Goal: Task Accomplishment & Management: Manage account settings

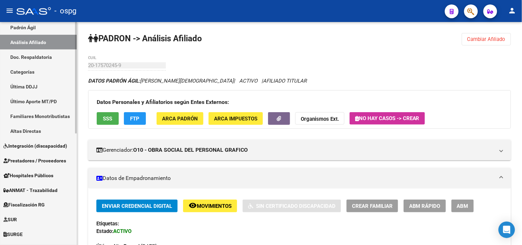
scroll to position [648, 0]
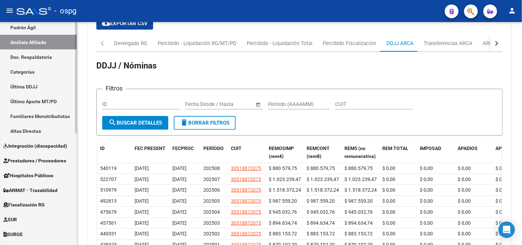
click at [27, 39] on link "Análisis Afiliado" at bounding box center [38, 42] width 77 height 15
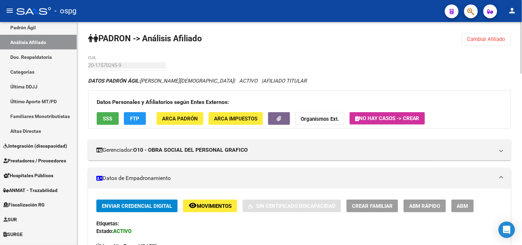
click at [488, 43] on button "Cambiar Afiliado" at bounding box center [486, 39] width 49 height 12
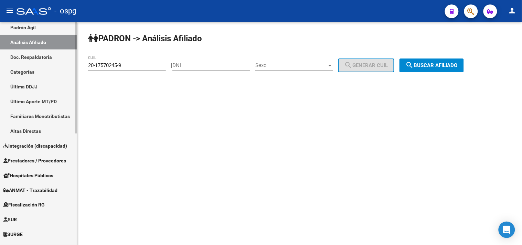
drag, startPoint x: 139, startPoint y: 63, endPoint x: 54, endPoint y: 69, distance: 84.9
click at [54, 69] on mat-sidenav-container "Firma Express Inicio Calendario SSS Instructivos Contacto OS Reportes Tablero d…" at bounding box center [261, 133] width 522 height 223
paste input "22842858-3"
type input "20-22842858-3"
click at [449, 69] on button "search Buscar afiliado" at bounding box center [432, 66] width 64 height 14
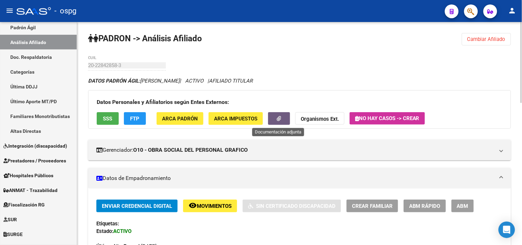
click at [276, 122] on button "button" at bounding box center [279, 118] width 22 height 13
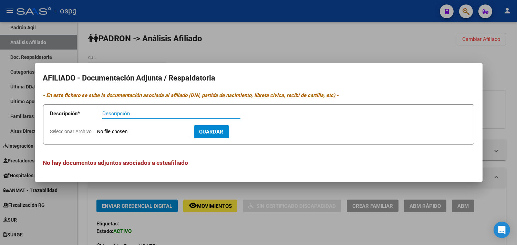
click at [253, 189] on div at bounding box center [258, 122] width 517 height 245
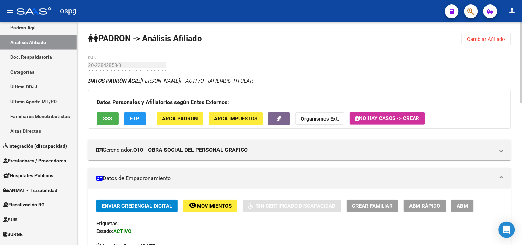
click at [114, 118] on button "SSS" at bounding box center [108, 118] width 22 height 13
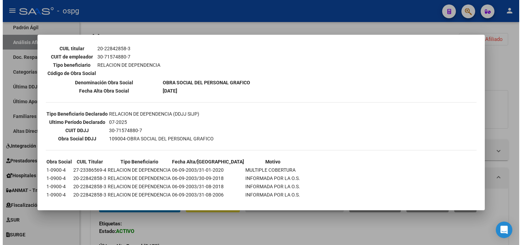
scroll to position [123, 0]
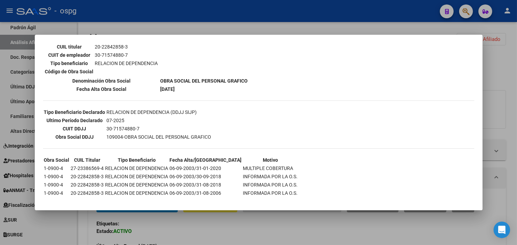
click at [258, 233] on div at bounding box center [258, 122] width 517 height 245
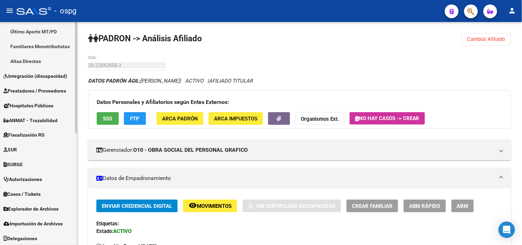
scroll to position [223, 0]
click at [39, 131] on span "Fiscalización RG" at bounding box center [23, 135] width 41 height 8
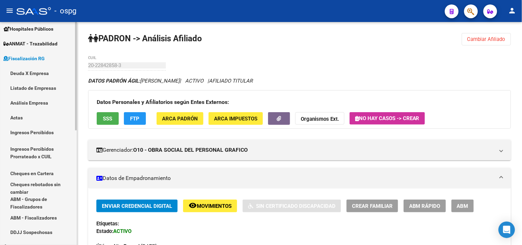
scroll to position [70, 0]
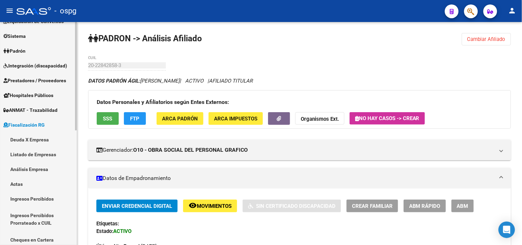
click at [34, 150] on link "Listado de Empresas" at bounding box center [38, 154] width 77 height 15
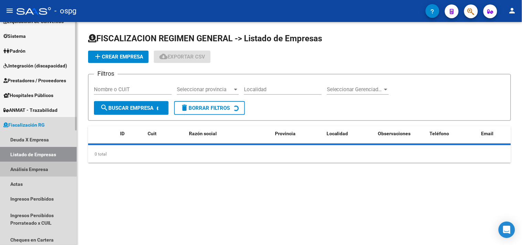
click at [31, 170] on link "Análisis Empresa" at bounding box center [38, 169] width 77 height 15
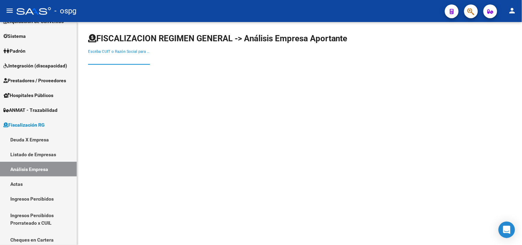
drag, startPoint x: 102, startPoint y: 59, endPoint x: 108, endPoint y: 45, distance: 14.3
click at [106, 52] on div "Escriba CUIT o Razón Social para buscar" at bounding box center [119, 57] width 62 height 15
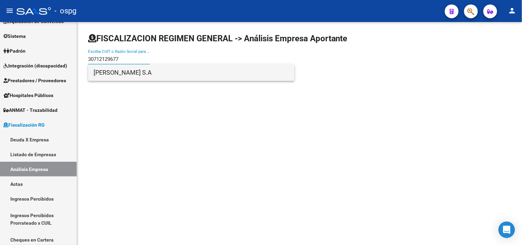
type input "30712129677"
click at [113, 73] on span "[PERSON_NAME] S.A" at bounding box center [191, 72] width 195 height 17
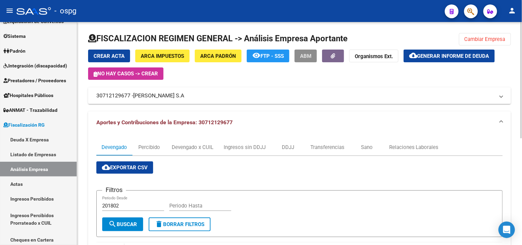
click at [306, 56] on span "ABM" at bounding box center [305, 56] width 11 height 6
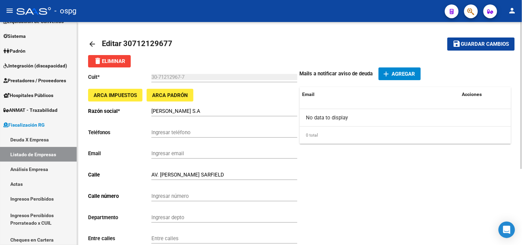
click at [169, 154] on input "Ingresar email" at bounding box center [224, 153] width 146 height 6
type input "S"
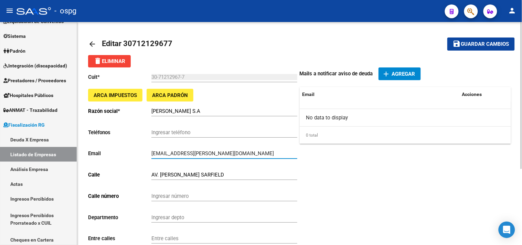
type input "[EMAIL_ADDRESS][PERSON_NAME][DOMAIN_NAME]"
click at [369, 119] on div "No data to display" at bounding box center [405, 117] width 211 height 17
click at [312, 97] on span "Email" at bounding box center [308, 95] width 12 height 6
click at [401, 75] on span "Agregar" at bounding box center [403, 74] width 23 height 6
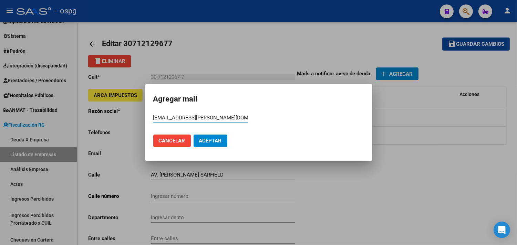
type input "[EMAIL_ADDRESS][PERSON_NAME][DOMAIN_NAME]"
click at [209, 141] on span "Aceptar" at bounding box center [210, 141] width 23 height 6
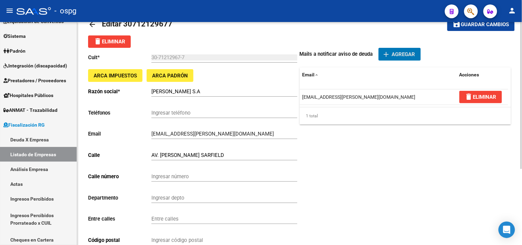
scroll to position [38, 0]
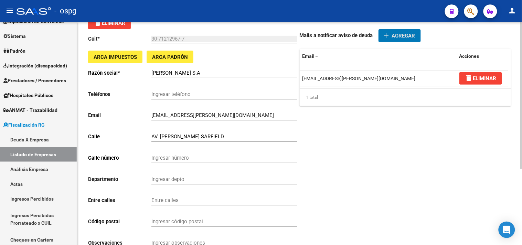
click at [194, 159] on input "Ingresar número" at bounding box center [224, 158] width 146 height 6
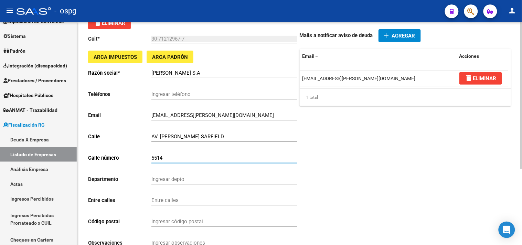
type input "5514"
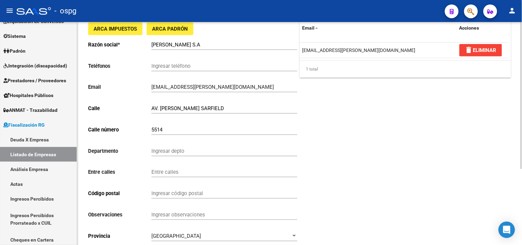
scroll to position [76, 0]
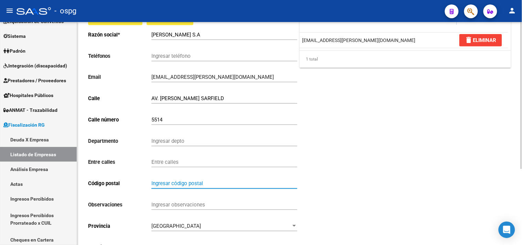
click at [170, 187] on input "Ingresar código postal" at bounding box center [224, 183] width 146 height 6
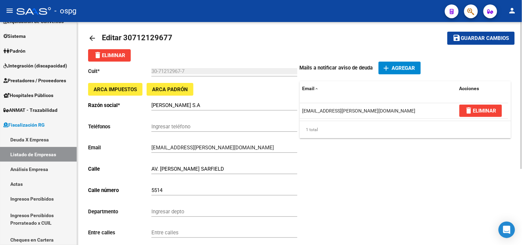
scroll to position [1, 0]
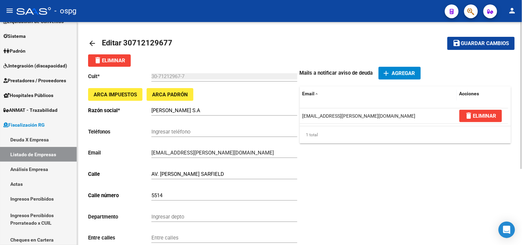
type input "1605"
drag, startPoint x: 156, startPoint y: 135, endPoint x: 254, endPoint y: 116, distance: 99.2
click at [201, 128] on div "Ingresar teléfono" at bounding box center [224, 129] width 146 height 15
type input "4762-0235//4762-4617"
click at [472, 42] on span "Guardar cambios" at bounding box center [485, 44] width 48 height 6
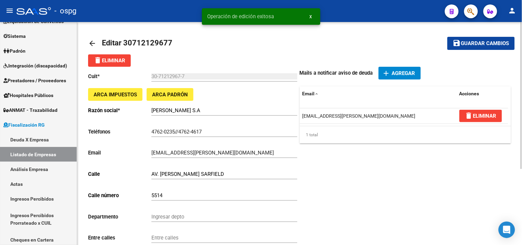
click at [91, 38] on link "arrow_back" at bounding box center [95, 43] width 14 height 16
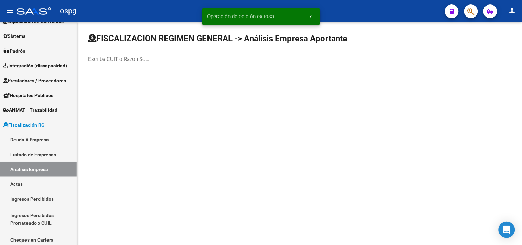
click at [123, 59] on input "Escriba CUIT o Razón Social para buscar" at bounding box center [119, 59] width 62 height 6
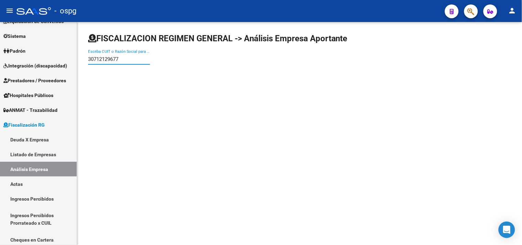
type input "30712129677"
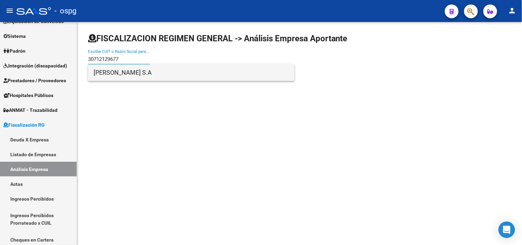
click at [156, 69] on span "[PERSON_NAME] S.A" at bounding box center [191, 72] width 195 height 17
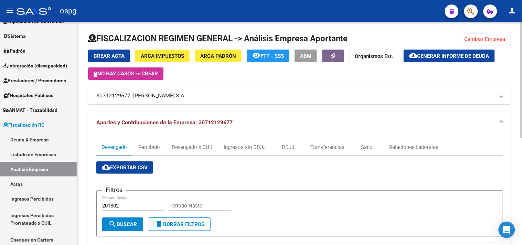
click at [179, 95] on span "[PERSON_NAME] S.A" at bounding box center [158, 96] width 51 height 8
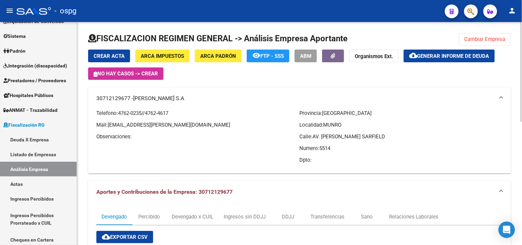
click at [179, 95] on span "[PERSON_NAME] S.A" at bounding box center [158, 99] width 51 height 8
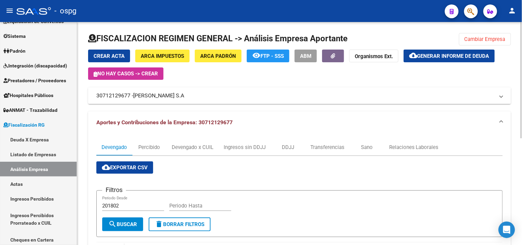
click at [179, 95] on span "[PERSON_NAME] S.A" at bounding box center [158, 96] width 51 height 8
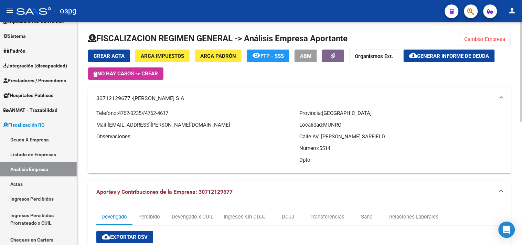
click at [180, 94] on mat-expansion-panel-header "30712129677 - [PERSON_NAME] S.A" at bounding box center [299, 98] width 423 height 22
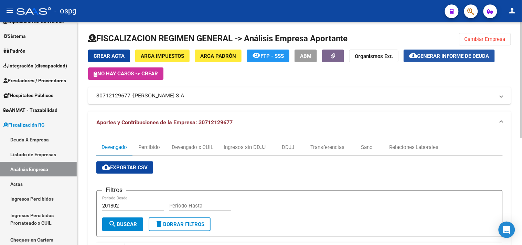
click at [445, 54] on span "Generar informe de deuda" at bounding box center [453, 56] width 72 height 6
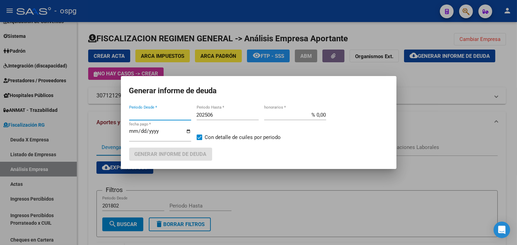
type input "201802"
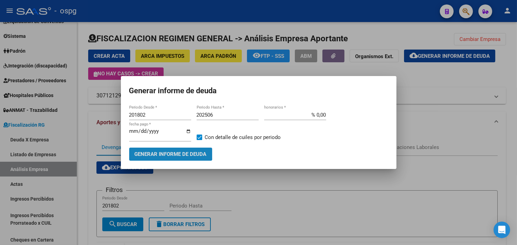
click at [147, 151] on span "Generar informe de deuda" at bounding box center [171, 154] width 72 height 6
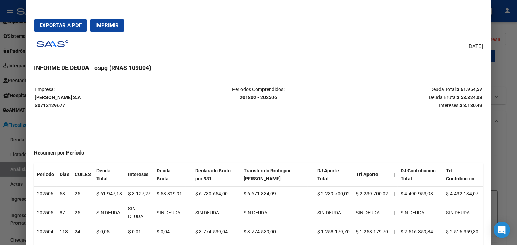
click at [507, 139] on div at bounding box center [258, 122] width 517 height 245
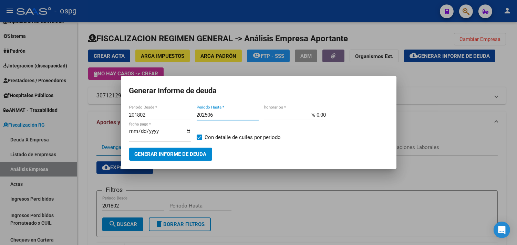
click at [217, 112] on input "202506" at bounding box center [227, 115] width 62 height 6
type input "202508"
click at [167, 156] on span "Generar informe de deuda" at bounding box center [171, 154] width 72 height 6
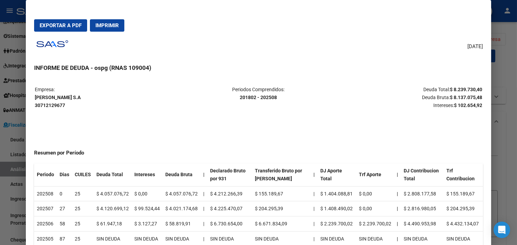
click at [63, 22] on span "Exportar a PDF" at bounding box center [61, 25] width 42 height 6
click at [503, 76] on div at bounding box center [258, 122] width 517 height 245
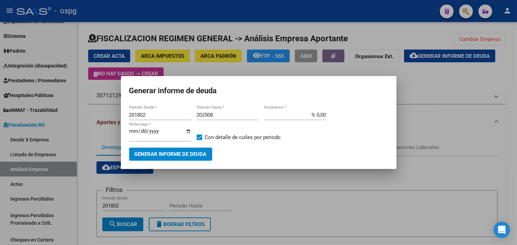
click at [198, 138] on span at bounding box center [199, 138] width 6 height 6
click at [199, 140] on input "Con detalle de cuiles por periodo" at bounding box center [199, 140] width 0 height 0
checkbox input "false"
click at [186, 159] on button "Generar informe de deuda" at bounding box center [170, 154] width 83 height 13
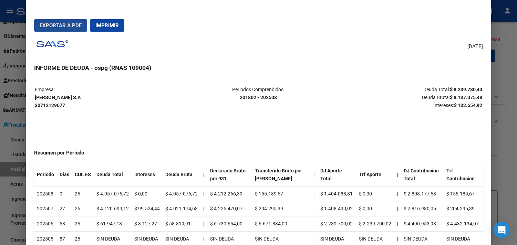
click at [56, 23] on span "Exportar a PDF" at bounding box center [61, 25] width 42 height 6
click at [508, 32] on div at bounding box center [258, 122] width 517 height 245
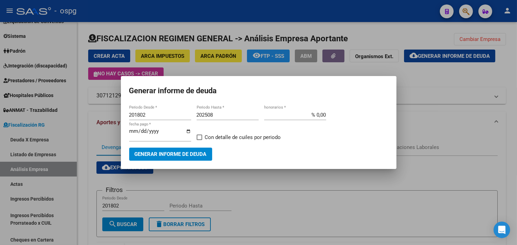
click at [442, 83] on div at bounding box center [258, 122] width 517 height 245
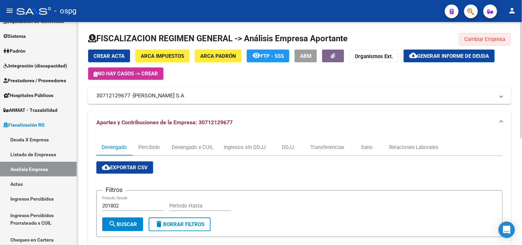
click at [474, 39] on span "Cambiar Empresa" at bounding box center [485, 39] width 41 height 6
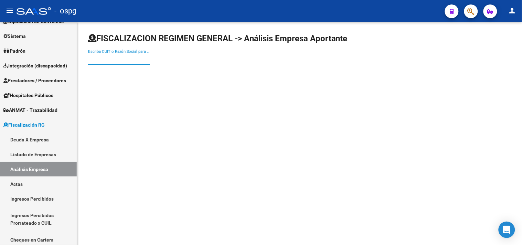
click at [143, 60] on input "Escriba CUIT o Razón Social para buscar" at bounding box center [119, 59] width 62 height 6
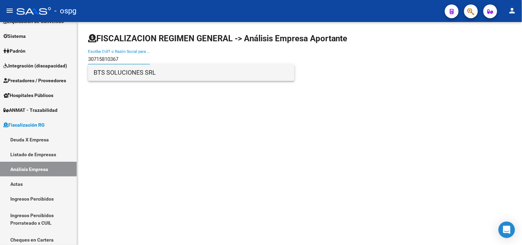
type input "30715810367"
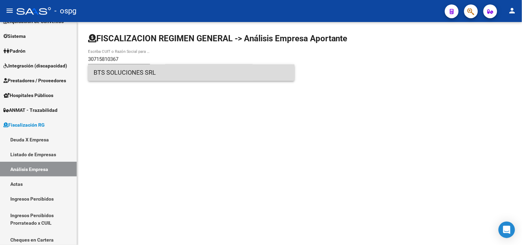
click at [143, 73] on span "BTS SOLUCIONES SRL" at bounding box center [191, 72] width 195 height 17
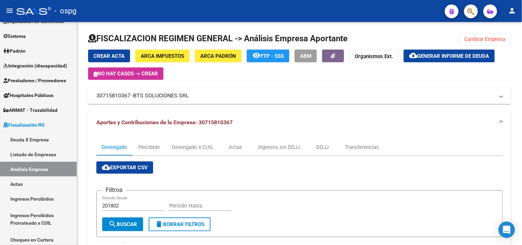
click at [301, 57] on span "ABM" at bounding box center [305, 56] width 11 height 6
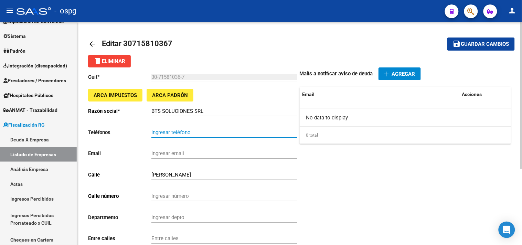
drag, startPoint x: 173, startPoint y: 132, endPoint x: 168, endPoint y: 134, distance: 5.9
click at [172, 132] on input "Ingresar teléfono" at bounding box center [224, 132] width 146 height 6
click at [163, 132] on input "44412744//4651-9429" at bounding box center [224, 132] width 146 height 6
type input "4441-2744//4651-9429"
click at [163, 152] on input "Ingresar email" at bounding box center [224, 153] width 146 height 6
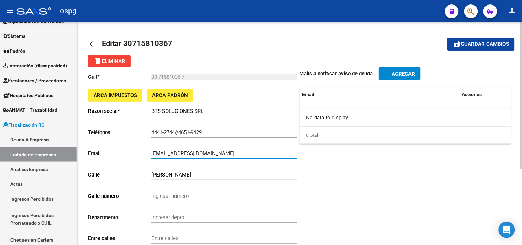
type input "[EMAIL_ADDRESS][DOMAIN_NAME]"
click at [169, 191] on div "Ingresar número" at bounding box center [224, 194] width 146 height 15
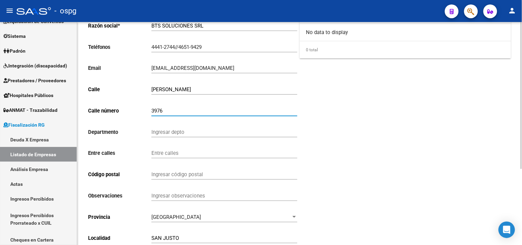
scroll to position [115, 0]
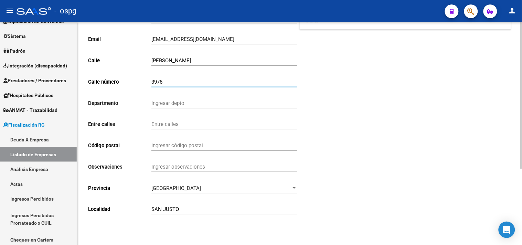
type input "3976"
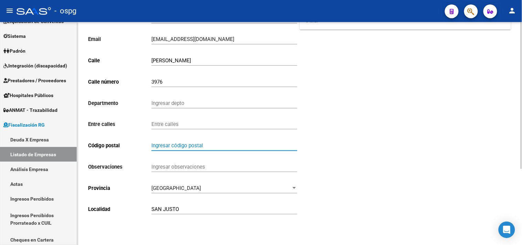
click at [171, 146] on input "Ingresar código postal" at bounding box center [224, 145] width 146 height 6
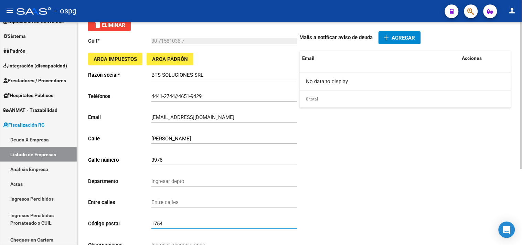
scroll to position [0, 0]
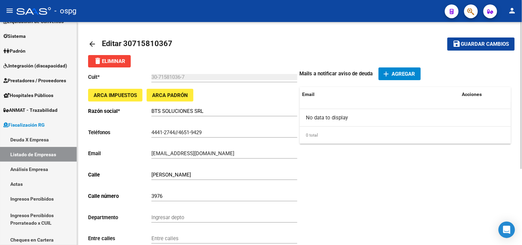
type input "1754"
click at [488, 42] on span "Guardar cambios" at bounding box center [485, 44] width 48 height 6
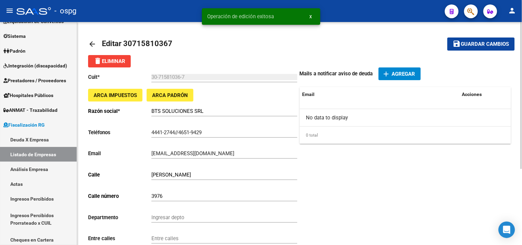
click at [91, 42] on mat-icon "arrow_back" at bounding box center [92, 44] width 8 height 8
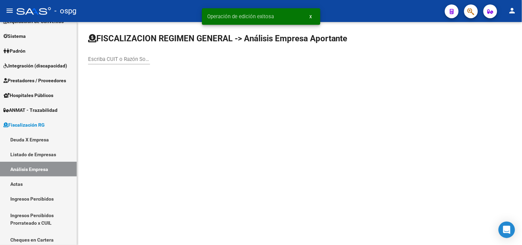
click at [103, 56] on input "Escriba CUIT o Razón Social para buscar" at bounding box center [119, 59] width 62 height 6
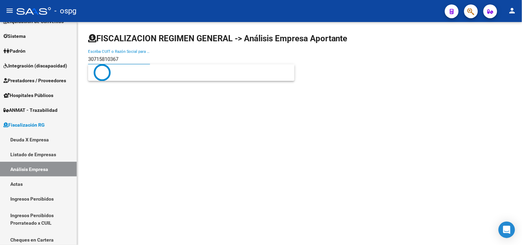
type input "30715810367"
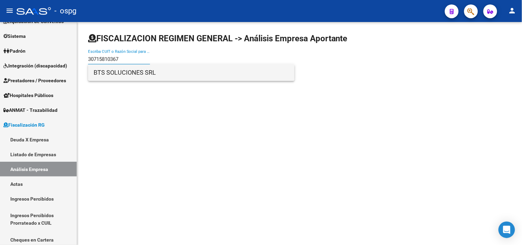
click at [131, 75] on span "BTS SOLUCIONES SRL" at bounding box center [191, 72] width 195 height 17
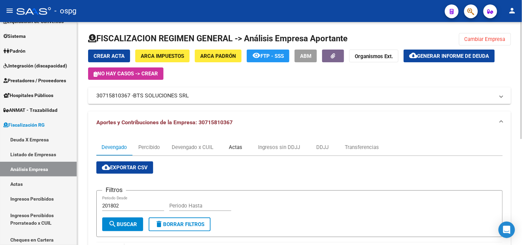
click at [234, 149] on div "Actas" at bounding box center [235, 147] width 13 height 8
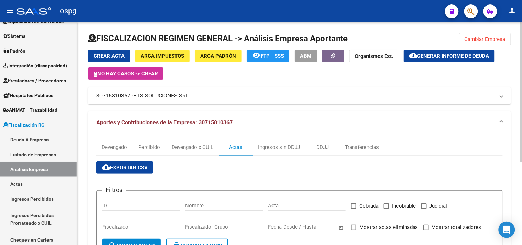
click at [467, 56] on span "Generar informe de deuda" at bounding box center [453, 56] width 72 height 6
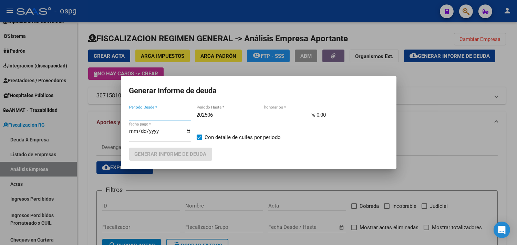
type input "202312"
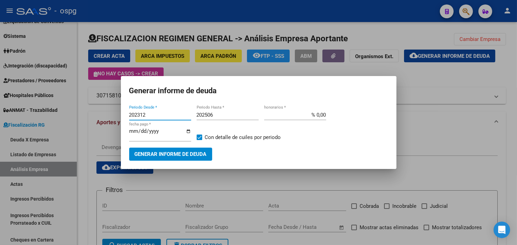
click at [229, 114] on input "202506" at bounding box center [227, 115] width 62 height 6
click at [215, 115] on input "202506" at bounding box center [227, 115] width 62 height 6
type input "202508"
click at [198, 139] on span at bounding box center [199, 138] width 6 height 6
click at [199, 140] on input "Con detalle de cuiles por periodo" at bounding box center [199, 140] width 0 height 0
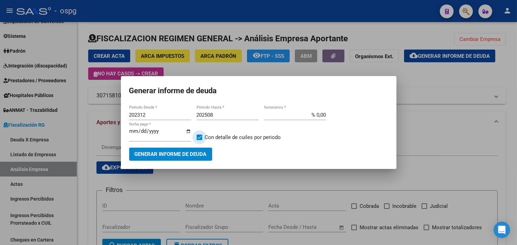
checkbox input "false"
click at [191, 153] on span "Generar informe de deuda" at bounding box center [171, 154] width 72 height 6
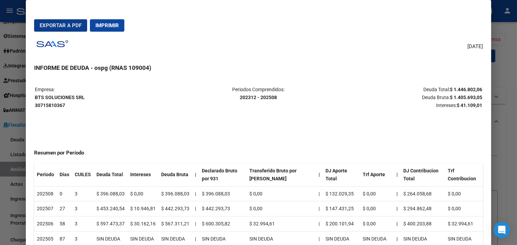
click at [62, 26] on span "Exportar a PDF" at bounding box center [61, 25] width 42 height 6
click at [501, 49] on div at bounding box center [258, 122] width 517 height 245
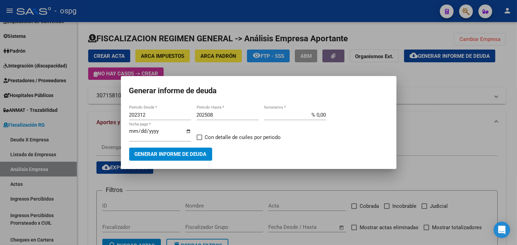
click at [453, 87] on div at bounding box center [258, 122] width 517 height 245
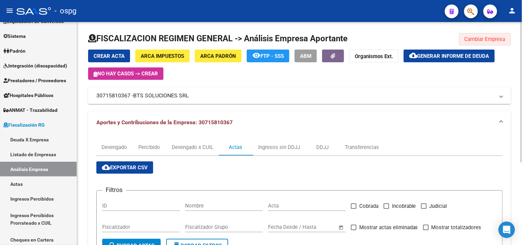
drag, startPoint x: 475, startPoint y: 37, endPoint x: 122, endPoint y: 33, distance: 352.7
click at [475, 36] on span "Cambiar Empresa" at bounding box center [485, 39] width 41 height 6
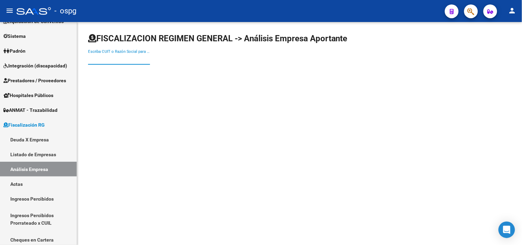
click at [122, 60] on input "Escriba CUIT o Razón Social para buscar" at bounding box center [119, 59] width 62 height 6
click at [115, 63] on div "Escriba CUIT o Razón Social para buscar" at bounding box center [119, 57] width 62 height 15
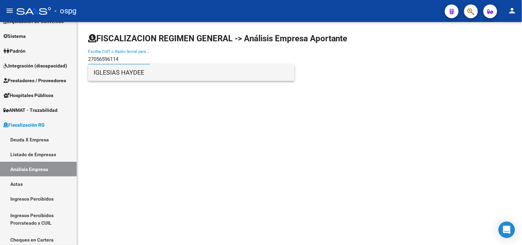
type input "27056596114"
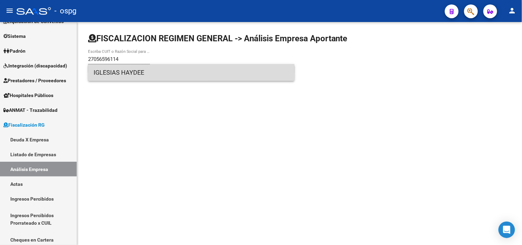
click at [119, 73] on span "IGLESIAS HAYDEE" at bounding box center [191, 72] width 195 height 17
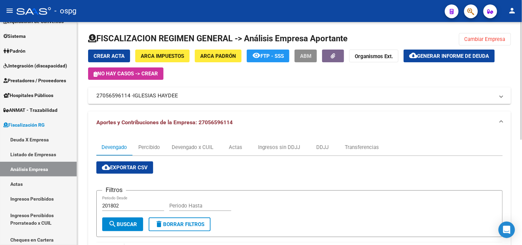
click at [312, 54] on button "ABM" at bounding box center [306, 56] width 22 height 13
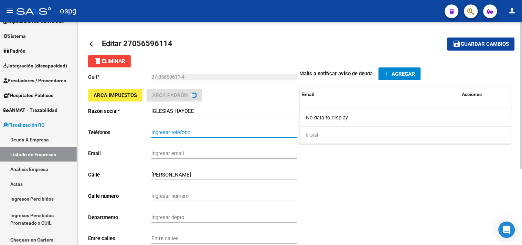
drag, startPoint x: 168, startPoint y: 134, endPoint x: 140, endPoint y: 125, distance: 29.3
click at [163, 131] on input "Ingresar teléfono" at bounding box center [224, 132] width 146 height 6
type input "4457-4082"
click at [170, 153] on input "Ingresar email" at bounding box center [224, 153] width 146 height 6
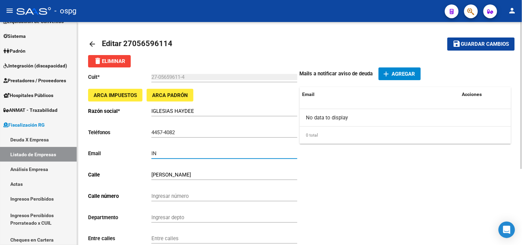
type input "I"
type input "[EMAIL_ADDRESS][DOMAIN_NAME]"
click at [154, 197] on input "Ingresar número" at bounding box center [224, 196] width 146 height 6
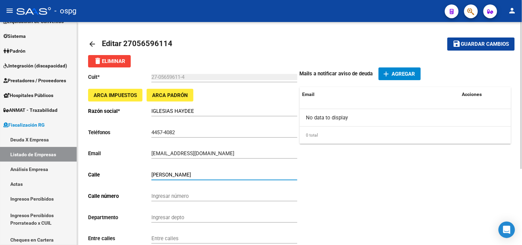
drag, startPoint x: 176, startPoint y: 174, endPoint x: 107, endPoint y: 167, distance: 69.3
click at [107, 167] on div "Cuit * 27-05659611-4 Ingresar el cuit ARCA Impuestos ARCA [PERSON_NAME] [PERSON…" at bounding box center [194, 204] width 212 height 275
type input "[PERSON_NAME]"
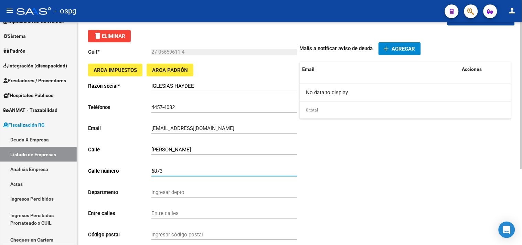
scroll to position [115, 0]
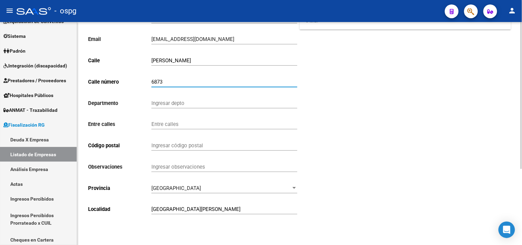
type input "6873"
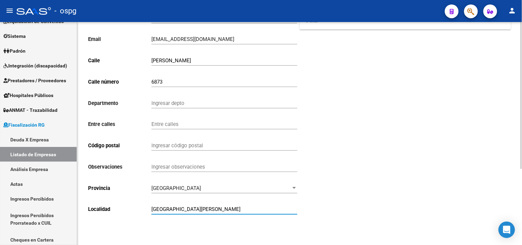
click at [184, 212] on input "[GEOGRAPHIC_DATA][PERSON_NAME]" at bounding box center [224, 209] width 146 height 6
drag, startPoint x: 106, startPoint y: 198, endPoint x: 88, endPoint y: 194, distance: 17.9
click at [88, 194] on div "Cuit * 27-05659611-4 Ingresar el cuit ARCA Impuestos ARCA [PERSON_NAME] [PERSON…" at bounding box center [194, 90] width 212 height 275
type input "laferrere"
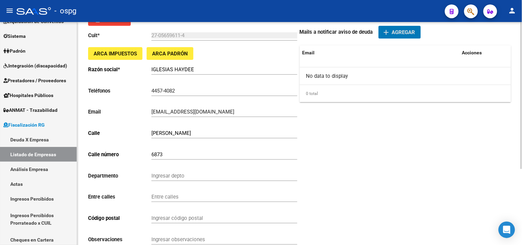
scroll to position [76, 0]
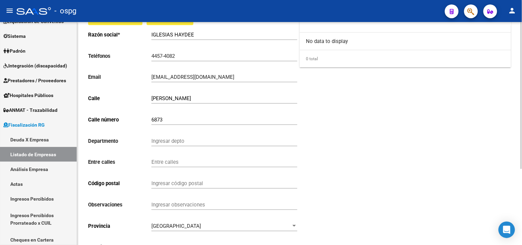
click at [159, 183] on input "Ingresar código postal" at bounding box center [224, 183] width 146 height 6
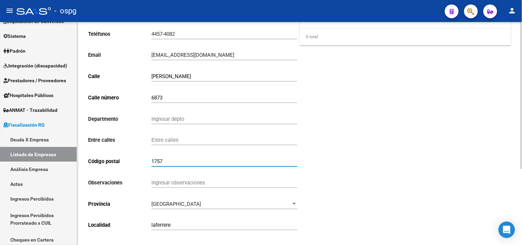
scroll to position [115, 0]
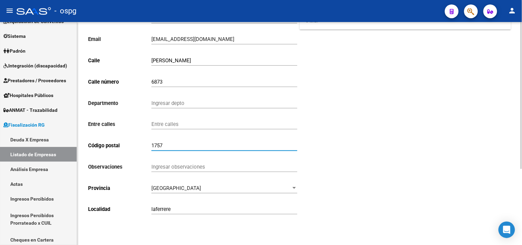
type input "1757"
click at [350, 184] on div "Mails a notificar aviso de deuda add Agregar Email Acciones No data to display …" at bounding box center [406, 90] width 212 height 275
drag, startPoint x: 273, startPoint y: 212, endPoint x: 126, endPoint y: 214, distance: 147.0
click at [126, 214] on div "Cuit * 27-05659611-4 Ingresar el cuit ARCA Impuestos ARCA Padrón Razón social *…" at bounding box center [194, 90] width 212 height 275
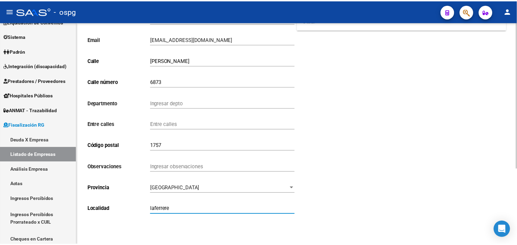
scroll to position [0, 0]
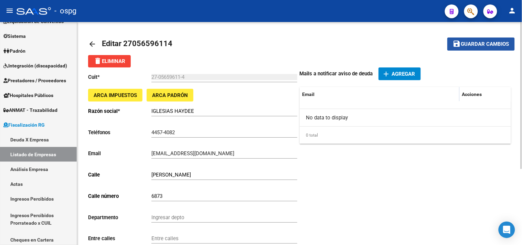
click at [469, 46] on span "Guardar cambios" at bounding box center [485, 44] width 48 height 6
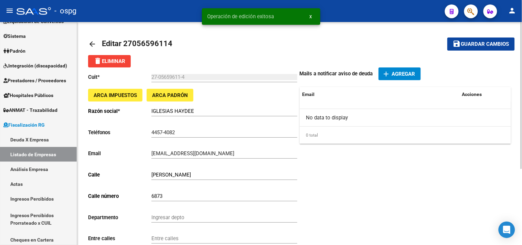
click at [92, 40] on mat-icon "arrow_back" at bounding box center [92, 44] width 8 height 8
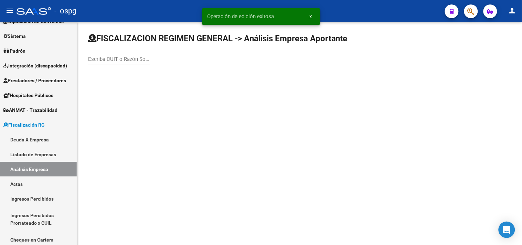
click at [145, 61] on input "Escriba CUIT o Razón Social para buscar" at bounding box center [119, 59] width 62 height 6
type input "27056596114"
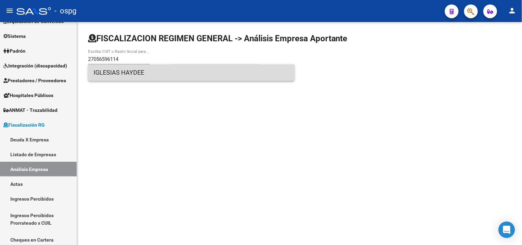
click at [145, 70] on span "IGLESIAS HAYDEE" at bounding box center [191, 72] width 195 height 17
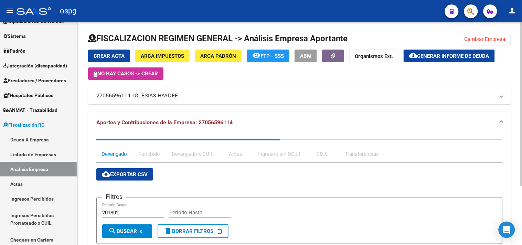
click at [457, 59] on span "Generar informe de deuda" at bounding box center [453, 56] width 72 height 6
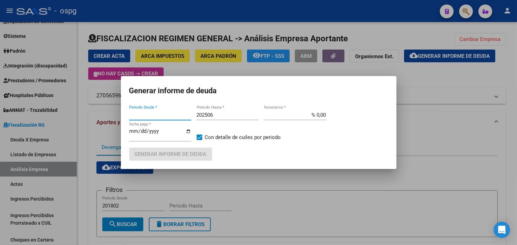
type input "202307"
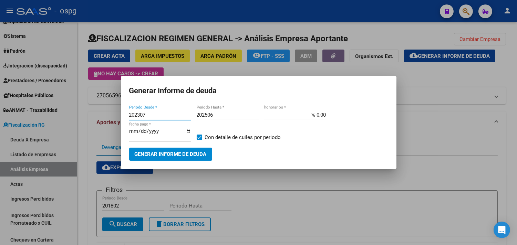
click at [225, 114] on input "202506" at bounding box center [227, 115] width 62 height 6
click at [224, 114] on input "202506" at bounding box center [227, 115] width 62 height 6
type input "202508"
click at [147, 159] on button "Generar informe de deuda" at bounding box center [170, 154] width 83 height 13
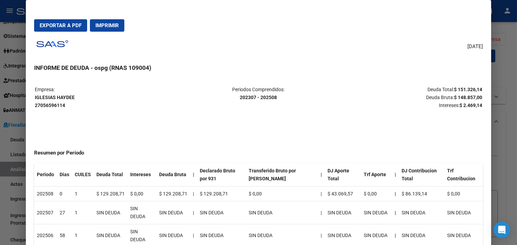
click at [507, 126] on div at bounding box center [258, 122] width 517 height 245
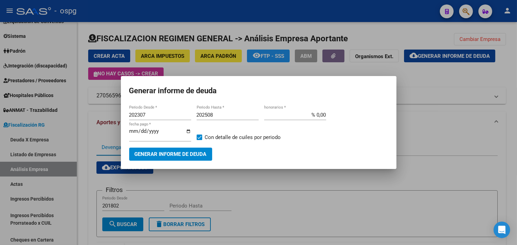
drag, startPoint x: 201, startPoint y: 136, endPoint x: 195, endPoint y: 150, distance: 15.9
click at [201, 136] on label "Con detalle de cuiles por periodo" at bounding box center [238, 137] width 84 height 8
click at [199, 140] on input "Con detalle de cuiles por periodo" at bounding box center [199, 140] width 0 height 0
checkbox input "false"
click at [194, 153] on span "Generar informe de deuda" at bounding box center [171, 154] width 72 height 6
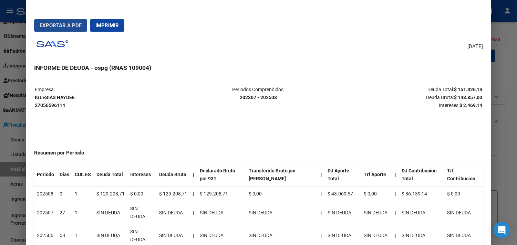
click at [47, 23] on span "Exportar a PDF" at bounding box center [61, 25] width 42 height 6
drag, startPoint x: 512, startPoint y: 119, endPoint x: 506, endPoint y: 76, distance: 43.1
click at [512, 119] on div at bounding box center [258, 122] width 517 height 245
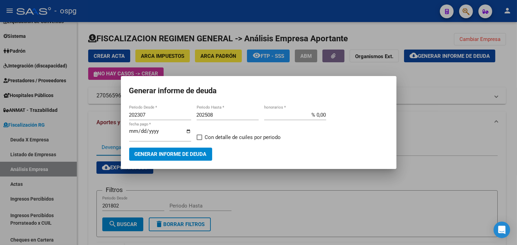
drag, startPoint x: 447, startPoint y: 162, endPoint x: 384, endPoint y: 243, distance: 103.0
click at [446, 163] on div at bounding box center [258, 122] width 517 height 245
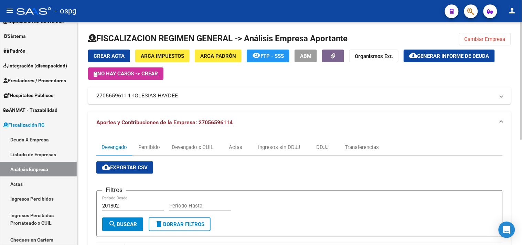
click at [495, 40] on span "Cambiar Empresa" at bounding box center [485, 39] width 41 height 6
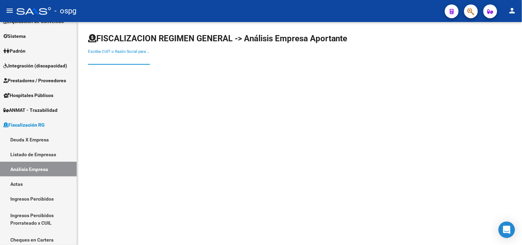
click at [109, 58] on input "Escriba CUIT o Razón Social para buscar" at bounding box center [119, 59] width 62 height 6
type input "30681737991"
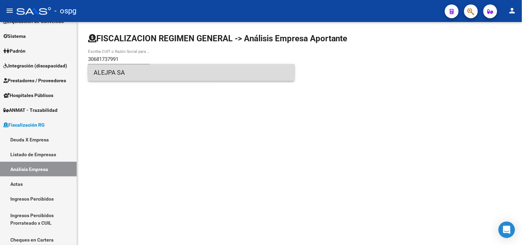
click at [125, 73] on span "ALEJPA SA" at bounding box center [191, 72] width 195 height 17
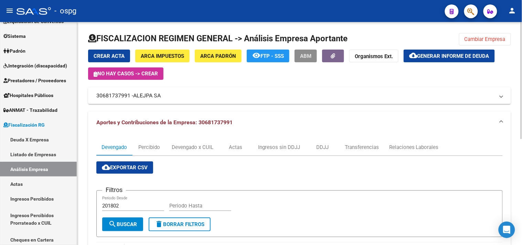
click at [311, 54] on span "ABM" at bounding box center [305, 56] width 11 height 6
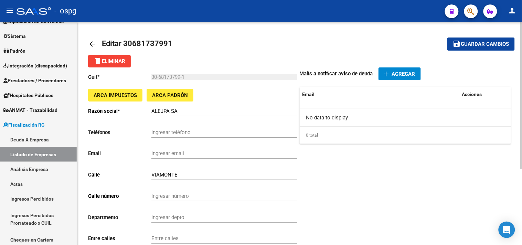
drag, startPoint x: 160, startPoint y: 133, endPoint x: 170, endPoint y: 126, distance: 11.9
click at [165, 128] on div "Ingresar teléfono" at bounding box center [224, 130] width 146 height 15
type input "4574-2244"
click at [156, 153] on input "Ingresar email" at bounding box center [224, 153] width 146 height 6
type input "X"
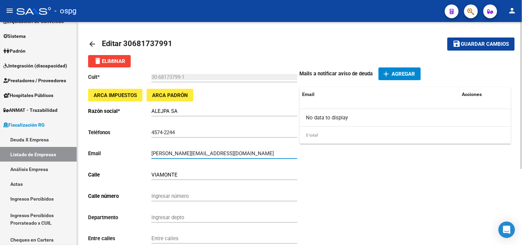
type input "[PERSON_NAME][EMAIL_ADDRESS][DOMAIN_NAME]"
drag, startPoint x: 180, startPoint y: 178, endPoint x: 121, endPoint y: 174, distance: 58.6
click at [131, 175] on app-form-text-field "Calle [PERSON_NAME] Ingresar calle" at bounding box center [192, 175] width 209 height 6
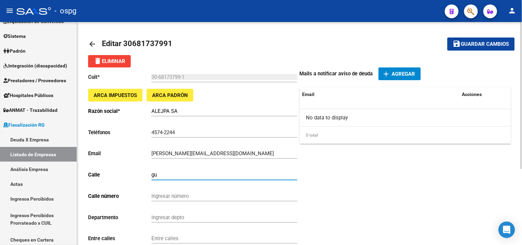
type input "g"
type input "[PERSON_NAME]"
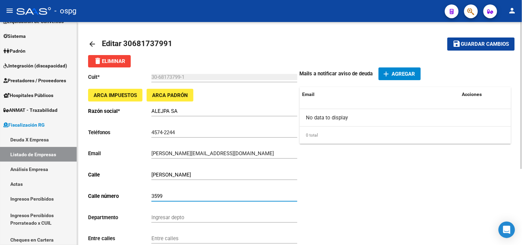
type input "3599"
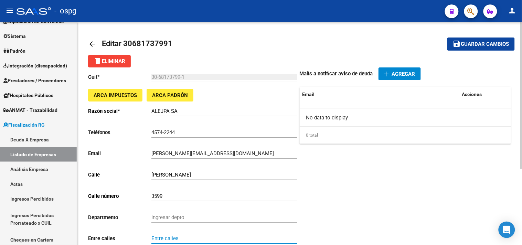
scroll to position [116, 0]
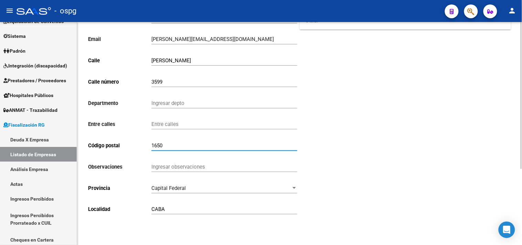
type input "1650"
drag, startPoint x: 166, startPoint y: 209, endPoint x: 131, endPoint y: 200, distance: 35.6
click at [133, 200] on div "Cuit * 30-68173799-1 Ingresar el cuit ARCA Impuestos ARCA Padrón Razón social *…" at bounding box center [194, 90] width 212 height 275
type input "SAN MARTIN"
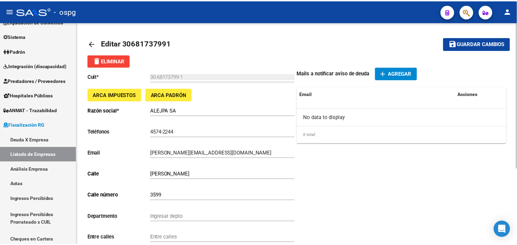
scroll to position [0, 0]
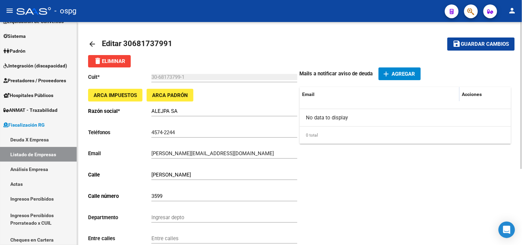
drag, startPoint x: 480, startPoint y: 43, endPoint x: 459, endPoint y: 42, distance: 21.4
click at [480, 43] on span "Guardar cambios" at bounding box center [485, 44] width 48 height 6
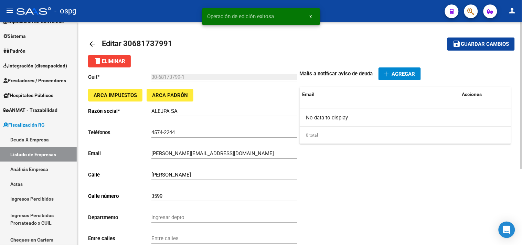
click at [92, 42] on mat-icon "arrow_back" at bounding box center [92, 44] width 8 height 8
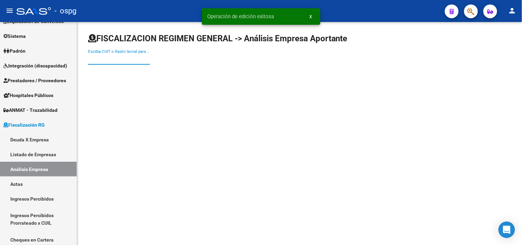
click at [135, 60] on input "Escriba CUIT o Razón Social para buscar" at bounding box center [119, 59] width 62 height 6
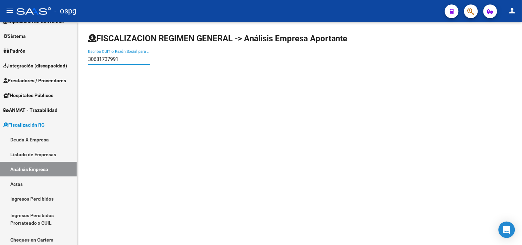
type input "30681737991"
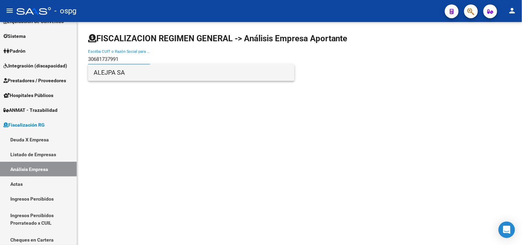
click at [187, 73] on span "ALEJPA SA" at bounding box center [191, 72] width 195 height 17
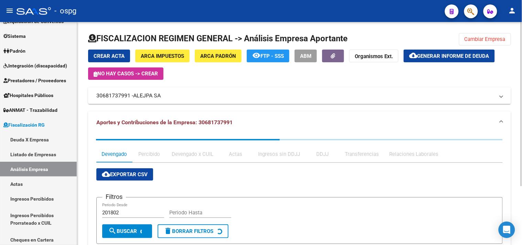
click at [439, 54] on span "Generar informe de deuda" at bounding box center [453, 56] width 72 height 6
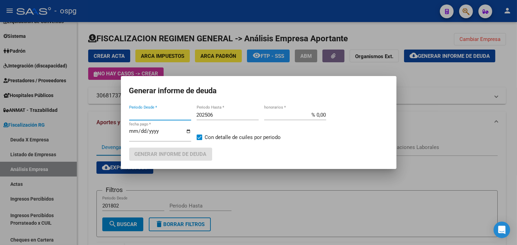
type input "201802"
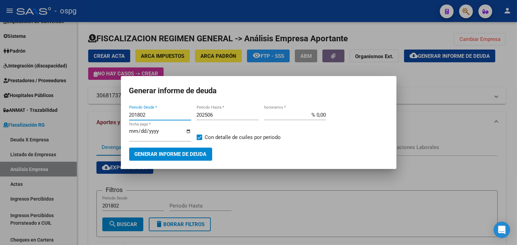
click at [231, 114] on input "202506" at bounding box center [227, 115] width 62 height 6
click at [231, 115] on input "202506" at bounding box center [227, 115] width 62 height 6
type input "202508"
drag, startPoint x: 197, startPoint y: 135, endPoint x: 196, endPoint y: 146, distance: 11.1
click at [197, 138] on span at bounding box center [199, 138] width 6 height 6
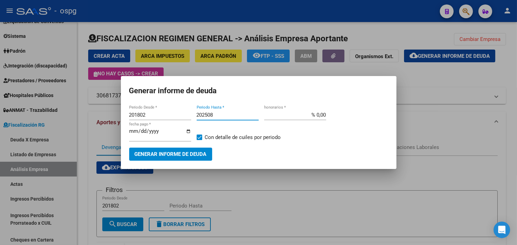
click at [199, 140] on input "Con detalle de cuiles por periodo" at bounding box center [199, 140] width 0 height 0
checkbox input "false"
click at [191, 159] on button "Generar informe de deuda" at bounding box center [170, 154] width 83 height 13
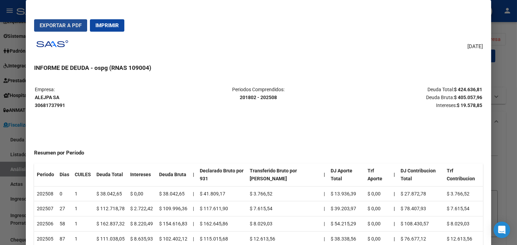
click at [51, 25] on span "Exportar a PDF" at bounding box center [61, 25] width 42 height 6
click at [510, 62] on div at bounding box center [258, 122] width 517 height 245
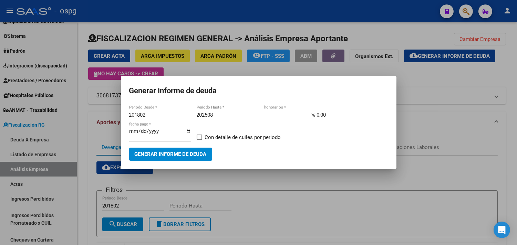
click at [485, 38] on div at bounding box center [258, 122] width 517 height 245
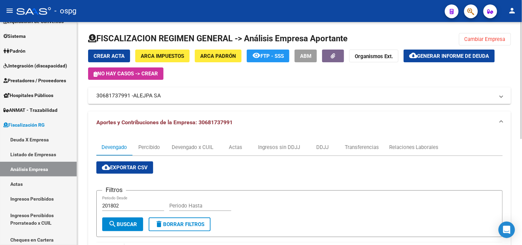
click at [474, 36] on span "Cambiar Empresa" at bounding box center [485, 39] width 41 height 6
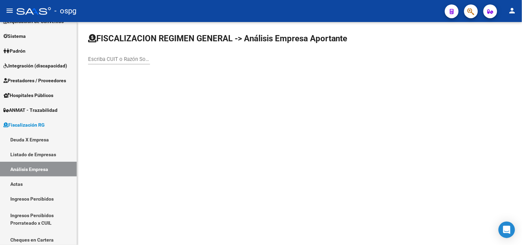
click at [129, 56] on div "Escriba CUIT o Razón Social para buscar" at bounding box center [119, 57] width 62 height 15
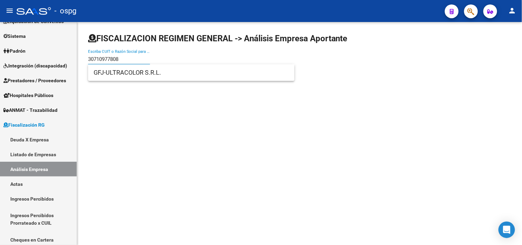
type input "30710977808"
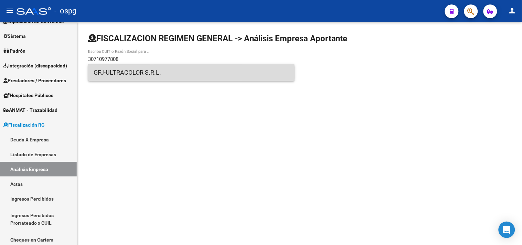
click at [138, 71] on span "GFJ-ULTRACOLOR S.R.L." at bounding box center [191, 72] width 195 height 17
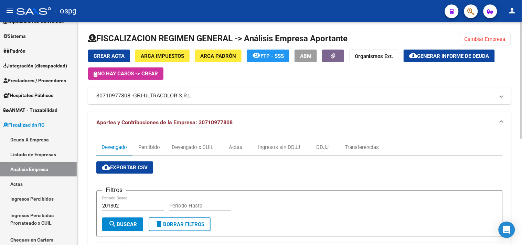
click at [300, 50] on button "ABM" at bounding box center [306, 56] width 22 height 13
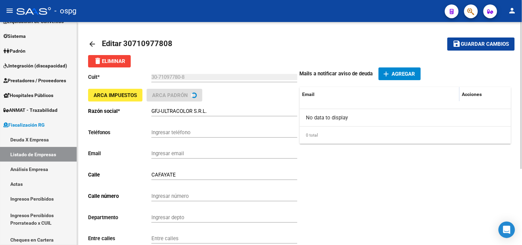
click at [184, 131] on input "Ingresar teléfono" at bounding box center [224, 132] width 146 height 6
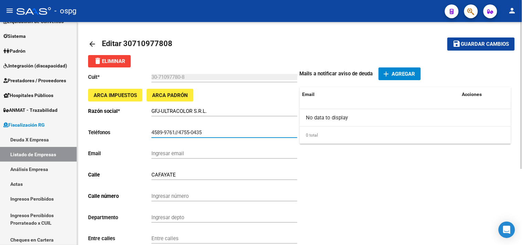
type input "4589-9761//4755-0435"
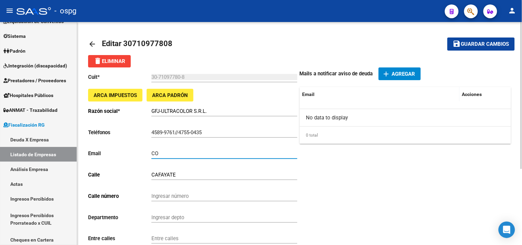
type input "C"
type input "[EMAIL_ADDRESS][DOMAIN_NAME]"
drag, startPoint x: 131, startPoint y: 171, endPoint x: 126, endPoint y: 171, distance: 4.8
click at [127, 171] on div "Cuit * 30-71097780-8 Ingresar el cuit ARCA Impuestos ARCA Padrón Razón social *…" at bounding box center [194, 204] width 212 height 275
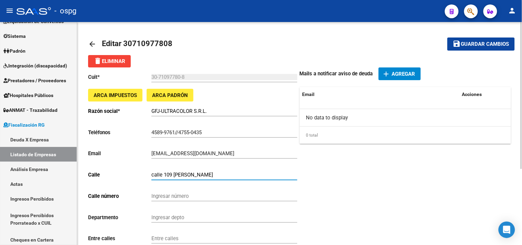
type input "calle 109 [PERSON_NAME]"
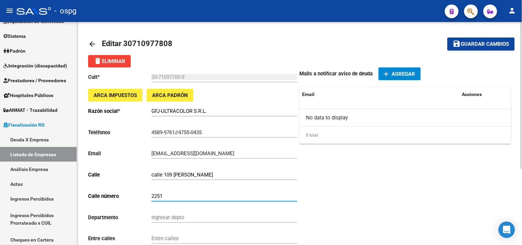
type input "2251"
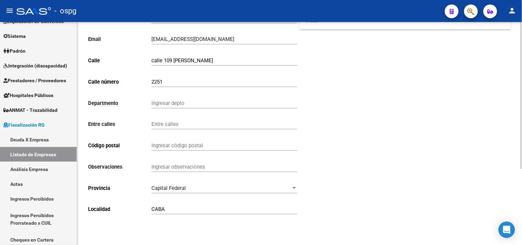
click at [226, 139] on div "Ingresar código postal" at bounding box center [224, 143] width 146 height 15
type input "1650"
drag, startPoint x: 191, startPoint y: 210, endPoint x: 99, endPoint y: 204, distance: 92.4
click at [111, 205] on div "Cuit * 30-71097780-8 Ingresar el cuit ARCA Impuestos ARCA Padrón Razón social *…" at bounding box center [194, 90] width 212 height 275
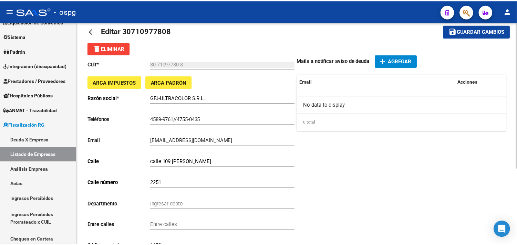
scroll to position [0, 0]
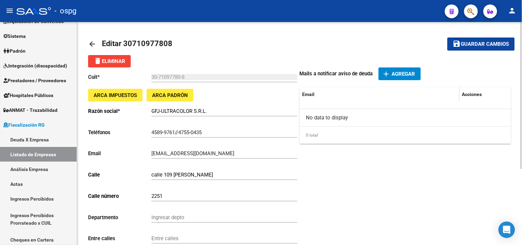
type input "SAN MARTIN"
click at [490, 43] on span "Guardar cambios" at bounding box center [485, 44] width 48 height 6
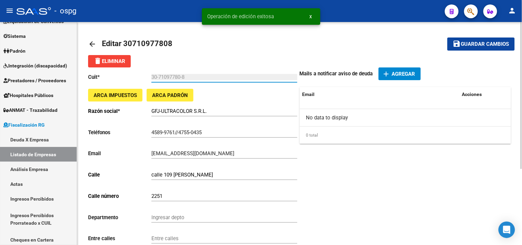
drag, startPoint x: 153, startPoint y: 76, endPoint x: 194, endPoint y: 76, distance: 41.3
click at [194, 76] on input "30-71097780-8" at bounding box center [224, 77] width 146 height 6
click at [87, 43] on div "arrow_back Editar 30710977808 save Guardar cambios delete Eliminar Cuit * 30-71…" at bounding box center [299, 190] width 445 height 337
click at [91, 42] on mat-icon "arrow_back" at bounding box center [92, 44] width 8 height 8
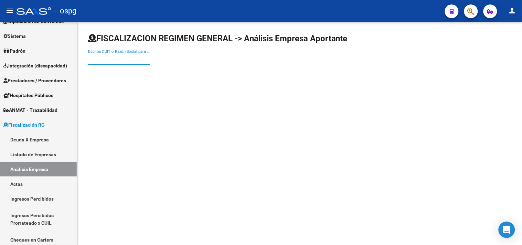
paste input "30-71097780-8"
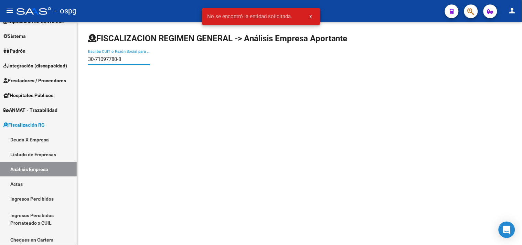
click at [96, 61] on input "30-71097780-8" at bounding box center [119, 59] width 62 height 6
click at [118, 59] on input "3071097780-8" at bounding box center [119, 59] width 62 height 6
type input "30710977808"
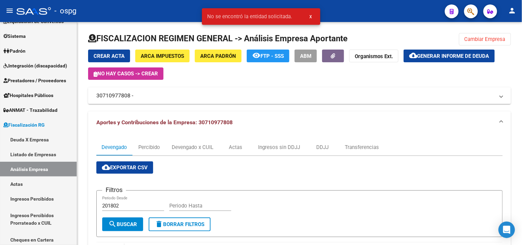
drag, startPoint x: 472, startPoint y: 40, endPoint x: 225, endPoint y: 69, distance: 248.0
click at [469, 40] on span "Cambiar Empresa" at bounding box center [485, 39] width 41 height 6
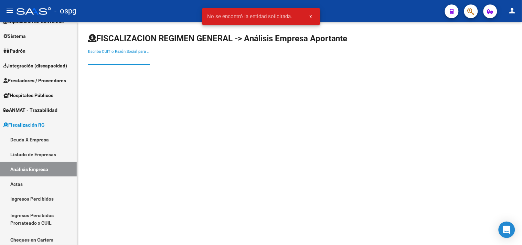
click at [134, 60] on input "Escriba CUIT o Razón Social para buscar" at bounding box center [119, 59] width 62 height 6
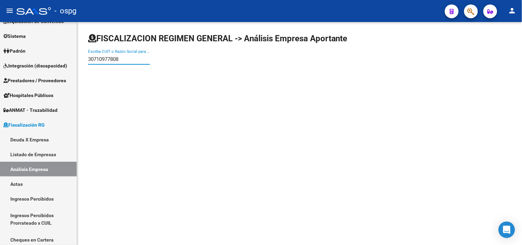
type input "30710977808"
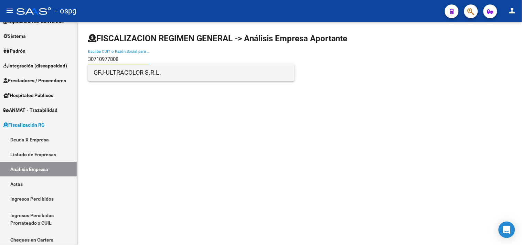
click at [132, 79] on span "GFJ-ULTRACOLOR S.R.L." at bounding box center [191, 72] width 195 height 17
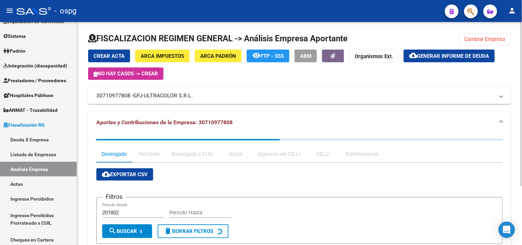
click at [428, 54] on span "Generar informe de deuda" at bounding box center [453, 56] width 72 height 6
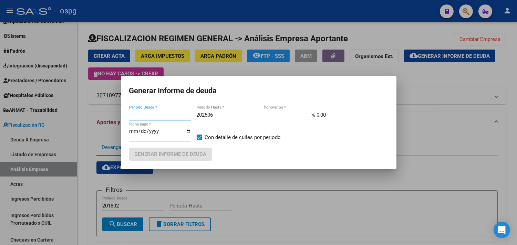
type input "202406"
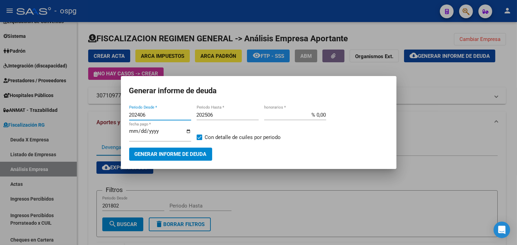
click at [220, 118] on input "202506" at bounding box center [227, 115] width 62 height 6
click at [228, 121] on div "202506 Periodo Hasta *" at bounding box center [227, 118] width 62 height 17
click at [235, 115] on input "202506" at bounding box center [227, 115] width 62 height 6
type input "202508"
click at [183, 149] on button "Generar informe de deuda" at bounding box center [170, 154] width 83 height 13
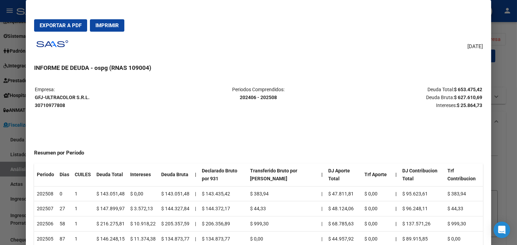
click at [501, 187] on div at bounding box center [258, 122] width 517 height 245
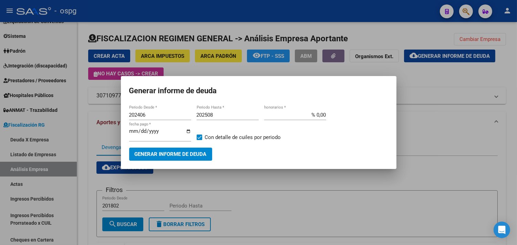
click at [229, 140] on span "Con detalle de cuiles por periodo" at bounding box center [243, 137] width 76 height 8
click at [199, 140] on input "Con detalle de cuiles por periodo" at bounding box center [199, 140] width 0 height 0
checkbox input "false"
click at [191, 149] on button "Generar informe de deuda" at bounding box center [170, 154] width 83 height 13
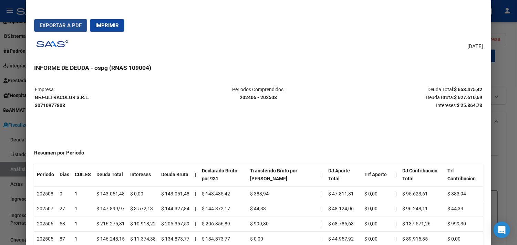
click at [59, 21] on button "Exportar a PDF" at bounding box center [60, 25] width 53 height 12
click at [510, 47] on div at bounding box center [258, 122] width 517 height 245
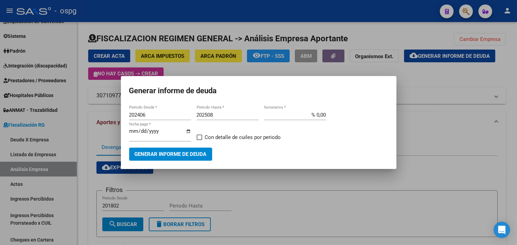
click at [510, 48] on div at bounding box center [258, 122] width 517 height 245
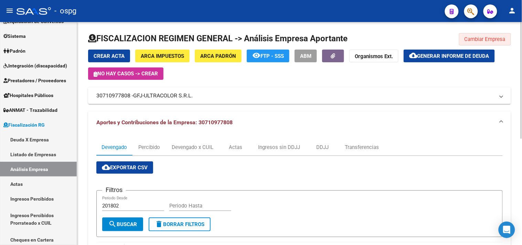
click at [485, 38] on span "Cambiar Empresa" at bounding box center [485, 39] width 41 height 6
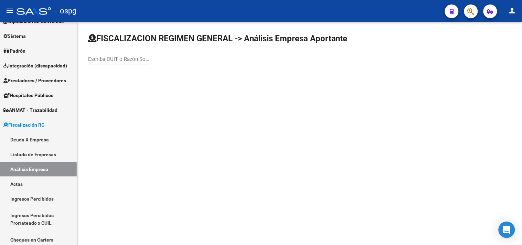
drag, startPoint x: 106, startPoint y: 59, endPoint x: 110, endPoint y: 63, distance: 6.1
click at [108, 59] on input "Escriba CUIT o Razón Social para buscar" at bounding box center [119, 59] width 62 height 6
type input "30710889712"
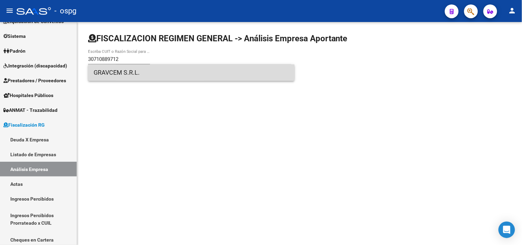
click at [162, 71] on span "GRAVCEM S.R.L." at bounding box center [191, 72] width 195 height 17
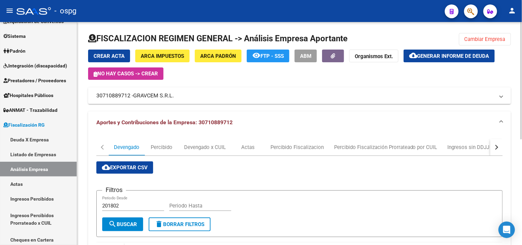
click at [307, 56] on span "ABM" at bounding box center [305, 56] width 11 height 6
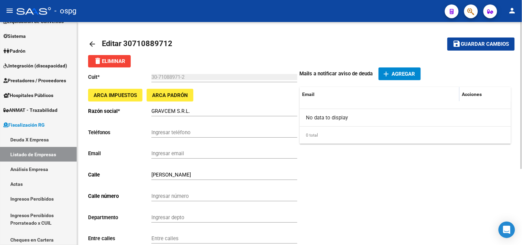
click at [178, 132] on input "Ingresar teléfono" at bounding box center [224, 132] width 146 height 6
type input "4218-3533//4228-7588"
type input "A"
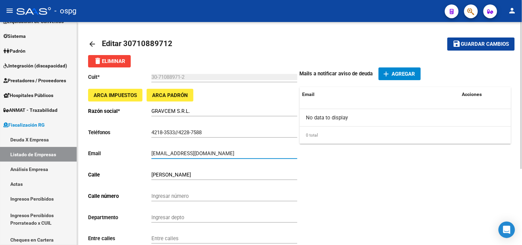
type input "[EMAIL_ADDRESS][DOMAIN_NAME]"
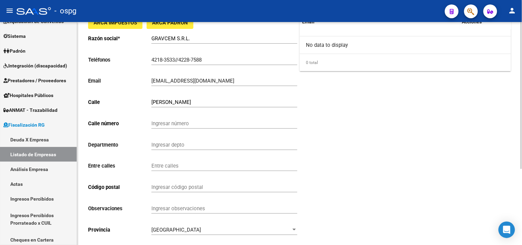
scroll to position [76, 0]
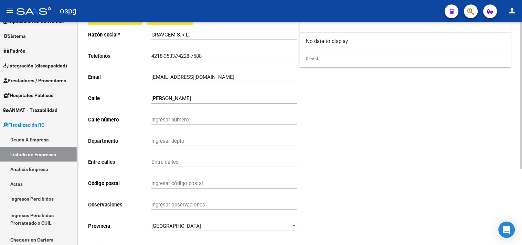
drag, startPoint x: 160, startPoint y: 122, endPoint x: 162, endPoint y: 118, distance: 3.8
click at [160, 122] on input "Ingresar número" at bounding box center [224, 120] width 146 height 6
type input "1258"
click at [161, 181] on input "Ingresar código postal" at bounding box center [224, 183] width 146 height 6
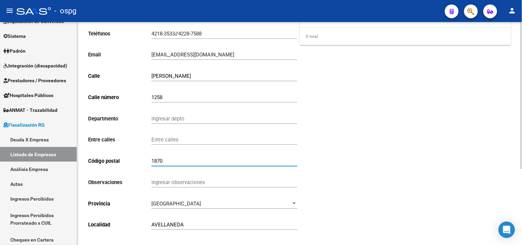
scroll to position [77, 0]
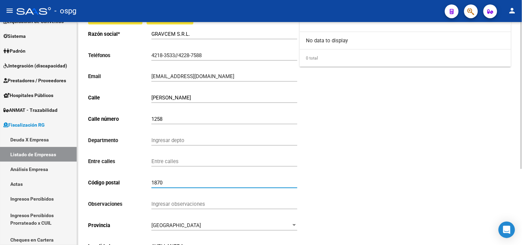
type input "1870"
click at [181, 119] on input "1258" at bounding box center [224, 119] width 146 height 6
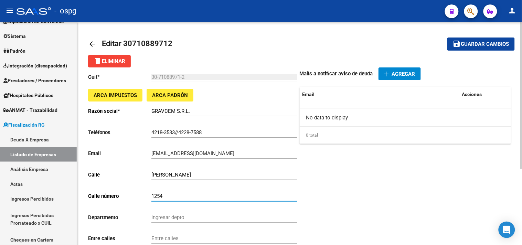
type input "1254"
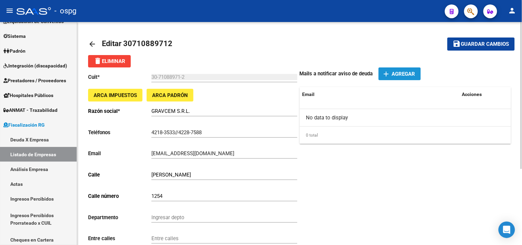
click at [398, 70] on button "add Agregar" at bounding box center [400, 73] width 42 height 13
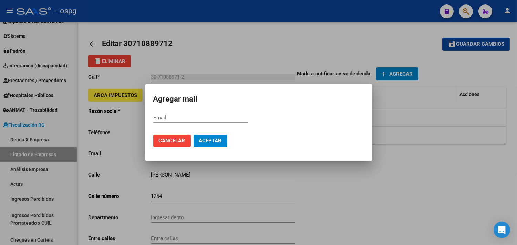
click at [215, 121] on div "Email" at bounding box center [200, 118] width 95 height 10
type input "[EMAIL_ADDRESS][DOMAIN_NAME]"
click at [216, 141] on span "Aceptar" at bounding box center [210, 141] width 23 height 6
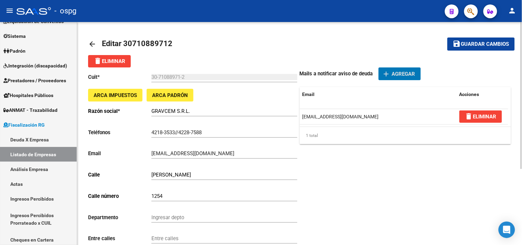
click at [485, 41] on span "Guardar cambios" at bounding box center [485, 44] width 48 height 6
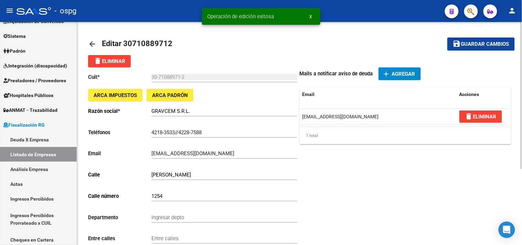
click at [91, 43] on mat-icon "arrow_back" at bounding box center [92, 44] width 8 height 8
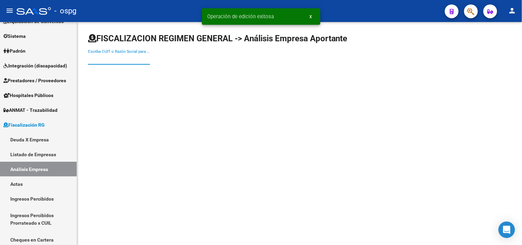
click at [114, 58] on input "Escriba CUIT o Razón Social para buscar" at bounding box center [119, 59] width 62 height 6
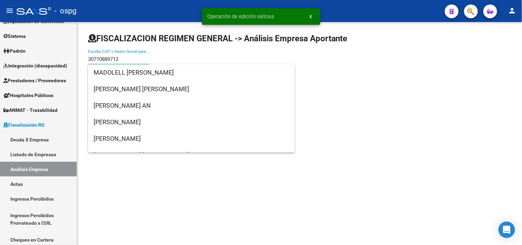
type input "30710889712"
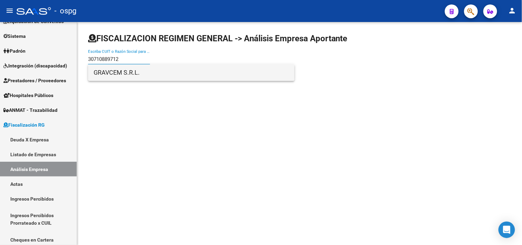
click at [126, 70] on span "GRAVCEM S.R.L." at bounding box center [191, 72] width 195 height 17
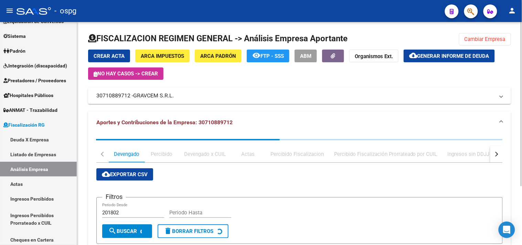
click at [485, 57] on span "Generar informe de deuda" at bounding box center [453, 56] width 72 height 6
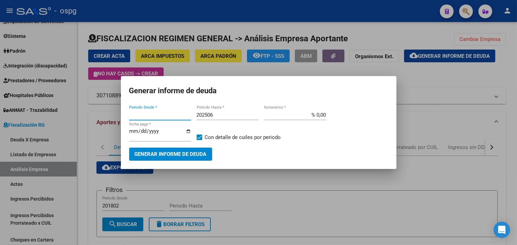
type input "202501"
drag, startPoint x: 221, startPoint y: 116, endPoint x: 224, endPoint y: 118, distance: 3.9
click at [222, 118] on input "202506" at bounding box center [227, 115] width 62 height 6
type input "202508"
click at [227, 132] on mat-checkbox "Con detalle de cuiles por periodo" at bounding box center [238, 137] width 84 height 21
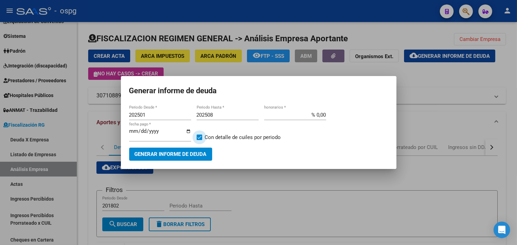
click at [218, 136] on span "Con detalle de cuiles por periodo" at bounding box center [243, 137] width 76 height 8
click at [199, 140] on input "Con detalle de cuiles por periodo" at bounding box center [199, 140] width 0 height 0
checkbox input "false"
click at [190, 153] on span "Generar informe de deuda" at bounding box center [171, 154] width 72 height 6
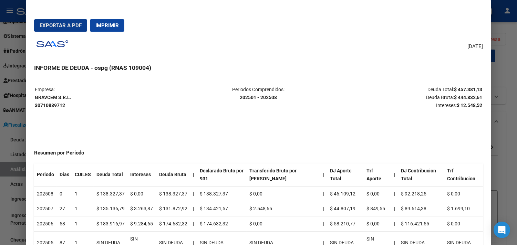
click at [63, 22] on span "Exportar a PDF" at bounding box center [61, 25] width 42 height 6
drag, startPoint x: 509, startPoint y: 45, endPoint x: 506, endPoint y: 42, distance: 3.7
click at [509, 45] on div at bounding box center [258, 122] width 517 height 245
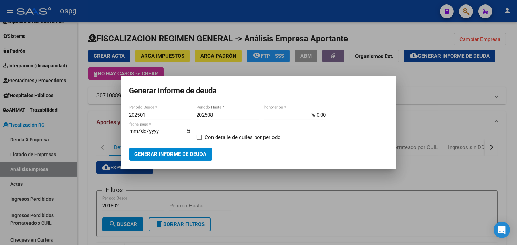
click at [478, 39] on div at bounding box center [258, 122] width 517 height 245
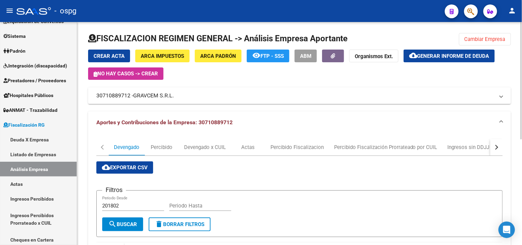
drag, startPoint x: 468, startPoint y: 39, endPoint x: 152, endPoint y: 44, distance: 315.6
click at [467, 39] on span "Cambiar Empresa" at bounding box center [485, 39] width 41 height 6
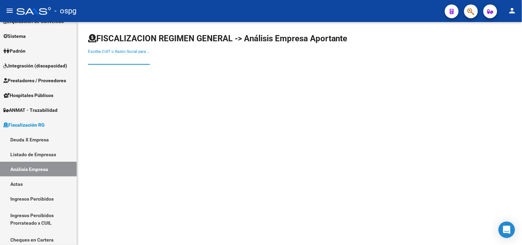
click at [126, 56] on input "Escriba CUIT o Razón Social para buscar" at bounding box center [119, 59] width 62 height 6
type input "30711045763"
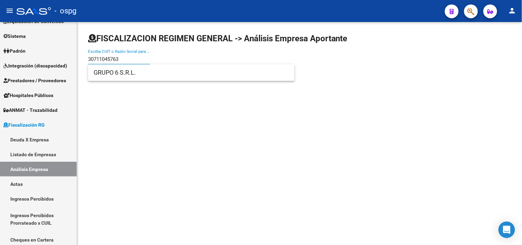
drag, startPoint x: 126, startPoint y: 61, endPoint x: 92, endPoint y: 57, distance: 33.9
click at [92, 57] on input "30711045763" at bounding box center [119, 59] width 62 height 6
click at [121, 56] on div "30711045763 Escriba CUIT o Razón Social para buscar" at bounding box center [119, 57] width 62 height 15
click at [122, 59] on input "30711045763" at bounding box center [119, 59] width 62 height 6
drag, startPoint x: 122, startPoint y: 59, endPoint x: 81, endPoint y: 59, distance: 41.0
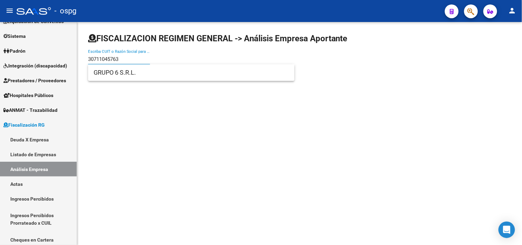
click at [81, 59] on div "FISCALIZACION REGIMEN GENERAL -> Análisis Empresa Aportante 30711045763 Escriba…" at bounding box center [299, 54] width 445 height 65
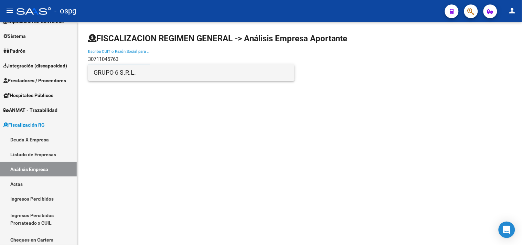
click at [126, 74] on span "GRUPO 6 S.R.L." at bounding box center [191, 72] width 195 height 17
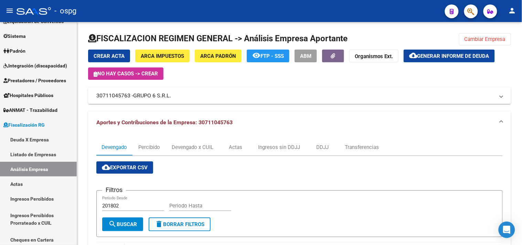
click at [309, 55] on span "ABM" at bounding box center [305, 56] width 11 height 6
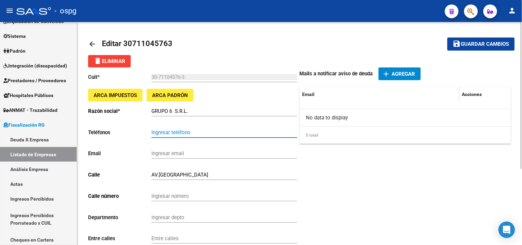
drag, startPoint x: 170, startPoint y: 132, endPoint x: 167, endPoint y: 126, distance: 6.6
click at [170, 132] on input "Ingresar teléfono" at bounding box center [224, 132] width 146 height 6
type input "4209-9011//4218-4225"
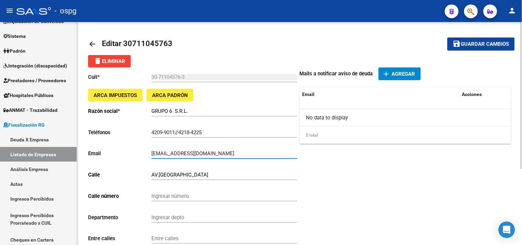
scroll to position [38, 0]
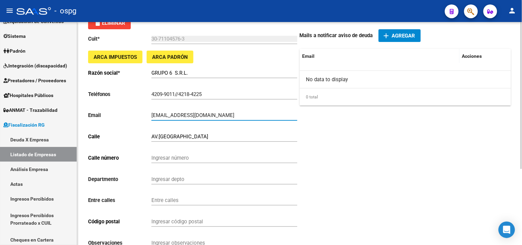
type input "[EMAIL_ADDRESS][DOMAIN_NAME]"
click at [400, 33] on span "Agregar" at bounding box center [403, 36] width 23 height 6
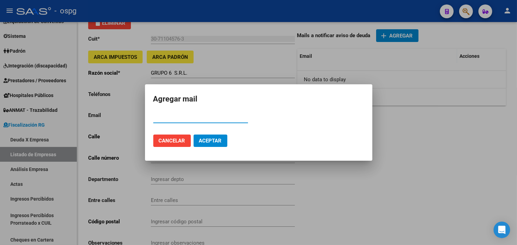
click at [214, 116] on input "Email" at bounding box center [200, 118] width 95 height 6
type input "[EMAIL_ADDRESS][DOMAIN_NAME]"
click at [208, 140] on span "Aceptar" at bounding box center [210, 141] width 23 height 6
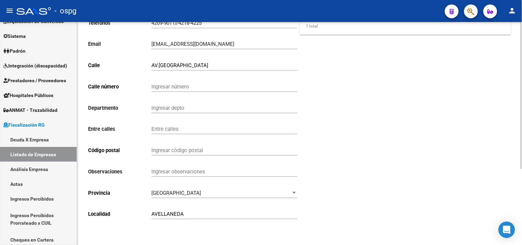
scroll to position [115, 0]
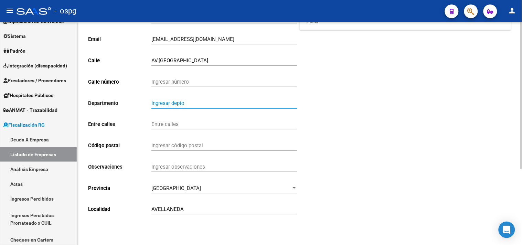
click at [161, 103] on input "Ingresar depto" at bounding box center [224, 103] width 146 height 6
click at [164, 145] on input "Ingresar código postal" at bounding box center [224, 145] width 146 height 6
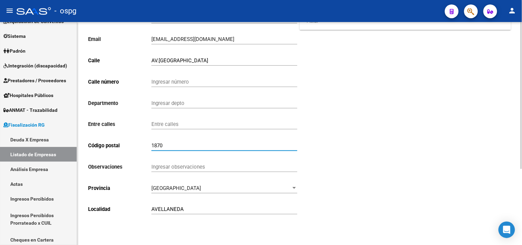
type input "1870"
click at [184, 83] on input "Ingresar número" at bounding box center [224, 82] width 146 height 6
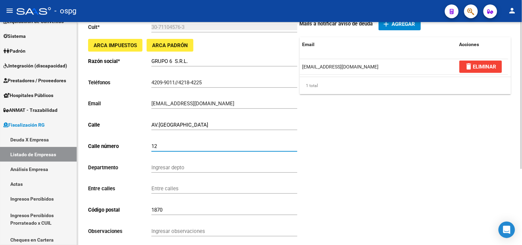
scroll to position [0, 0]
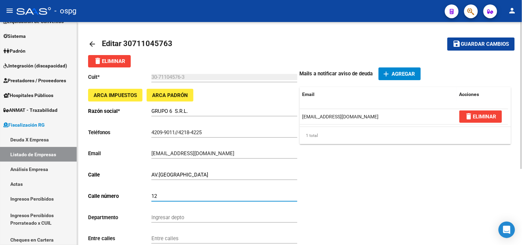
type input "12"
click at [390, 70] on button "add Agregar" at bounding box center [400, 73] width 42 height 13
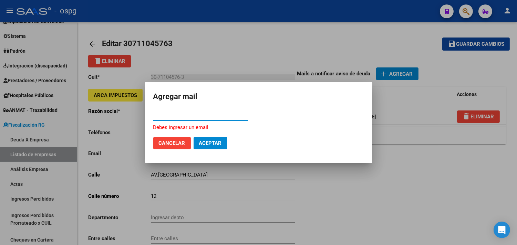
click at [205, 116] on input "Email" at bounding box center [200, 115] width 95 height 6
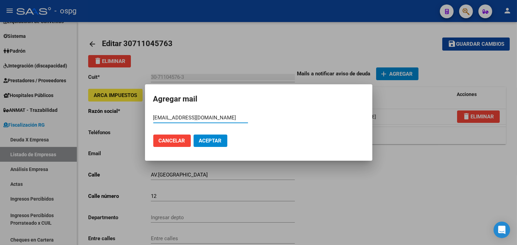
type input "[EMAIL_ADDRESS][DOMAIN_NAME]"
click at [217, 140] on span "Aceptar" at bounding box center [210, 141] width 23 height 6
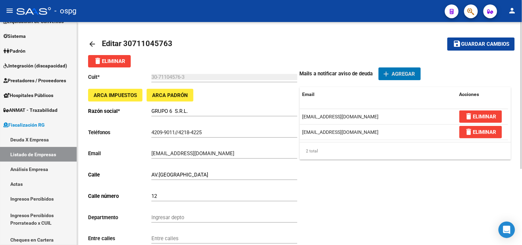
click at [493, 41] on span "Guardar cambios" at bounding box center [485, 44] width 48 height 6
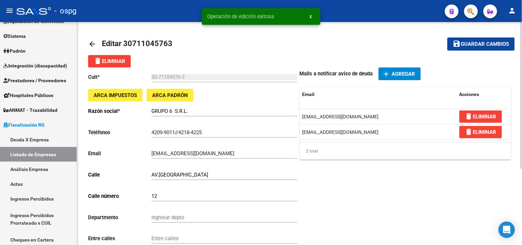
click at [91, 42] on mat-icon "arrow_back" at bounding box center [92, 44] width 8 height 8
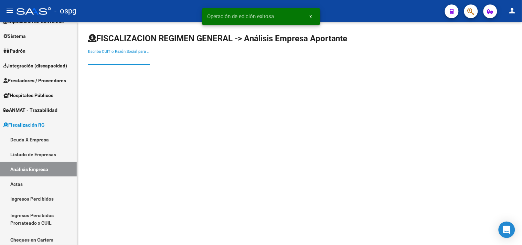
paste input "30711045763"
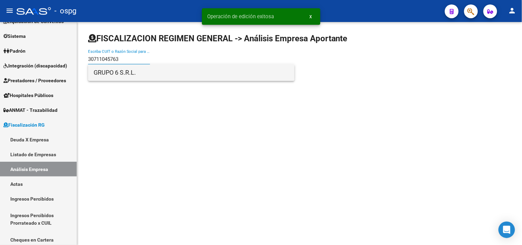
type input "30711045763"
click at [176, 73] on span "GRUPO 6 S.R.L." at bounding box center [191, 72] width 195 height 17
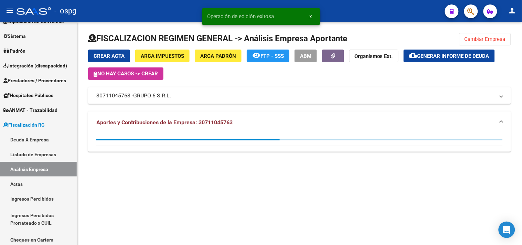
click at [432, 54] on span "Generar informe de deuda" at bounding box center [453, 56] width 72 height 6
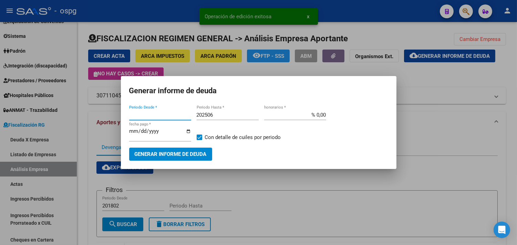
type input "202406"
click at [215, 117] on input "202506" at bounding box center [227, 115] width 62 height 6
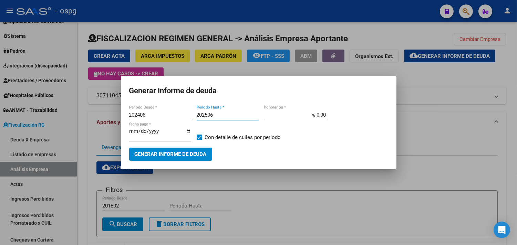
click at [215, 117] on input "202506" at bounding box center [227, 115] width 62 height 6
type input "202508"
click at [210, 137] on span "Con detalle de cuiles por periodo" at bounding box center [243, 137] width 76 height 8
click at [199, 140] on input "Con detalle de cuiles por periodo" at bounding box center [199, 140] width 0 height 0
checkbox input "false"
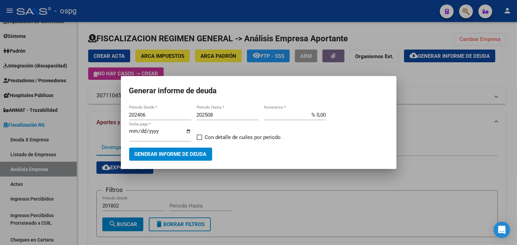
click at [184, 151] on span "Generar informe de deuda" at bounding box center [171, 154] width 72 height 6
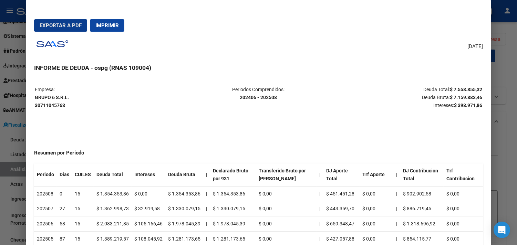
click at [62, 26] on span "Exportar a PDF" at bounding box center [61, 25] width 42 height 6
click at [510, 51] on div at bounding box center [258, 122] width 517 height 245
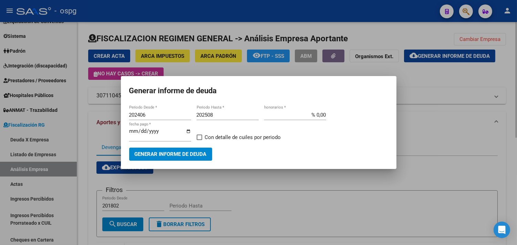
drag, startPoint x: 465, startPoint y: 61, endPoint x: 463, endPoint y: 22, distance: 38.9
click at [465, 62] on div at bounding box center [258, 122] width 517 height 245
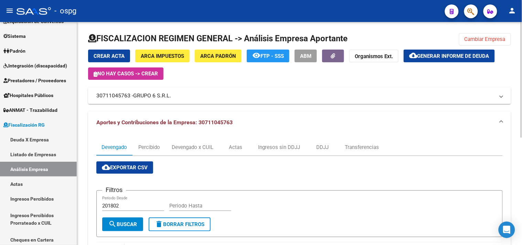
click at [466, 36] on span "Cambiar Empresa" at bounding box center [485, 39] width 41 height 6
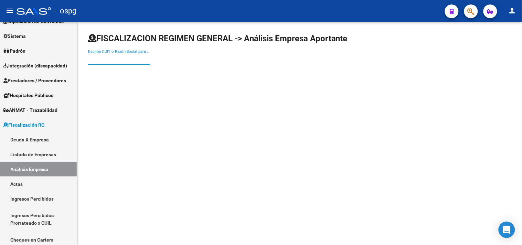
click at [128, 60] on input "Escriba CUIT o Razón Social para buscar" at bounding box center [119, 59] width 62 height 6
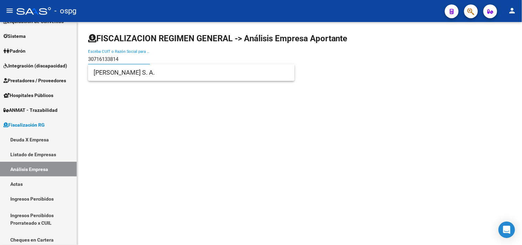
drag, startPoint x: 109, startPoint y: 59, endPoint x: 84, endPoint y: 56, distance: 25.6
click at [84, 56] on div "FISCALIZACION REGIMEN GENERAL -> Análisis Empresa Aportante 30716133814 Escriba…" at bounding box center [299, 54] width 445 height 65
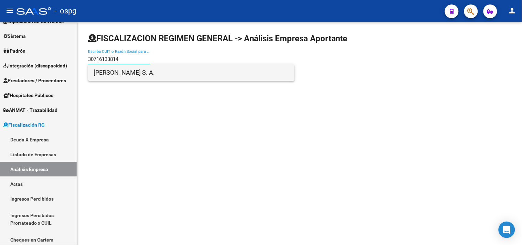
type input "30716133814"
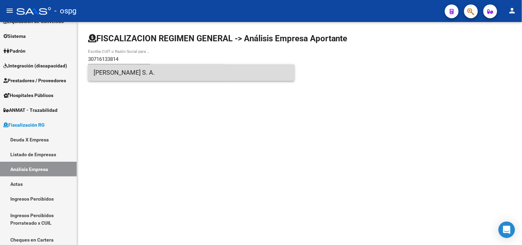
click at [129, 74] on span "[PERSON_NAME] S. A." at bounding box center [191, 72] width 195 height 17
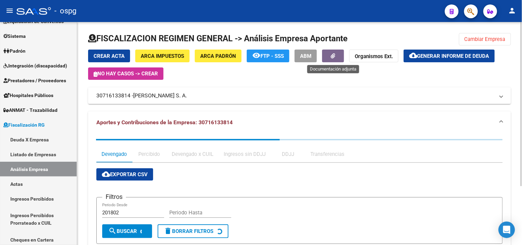
click at [334, 55] on icon "button" at bounding box center [333, 55] width 4 height 5
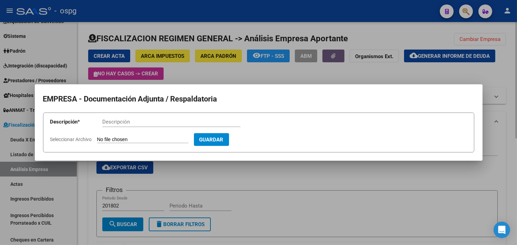
click at [333, 55] on div at bounding box center [258, 122] width 517 height 245
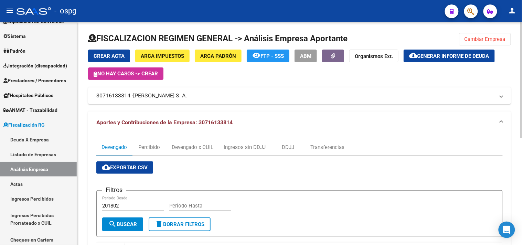
click at [305, 53] on span "ABM" at bounding box center [305, 56] width 11 height 6
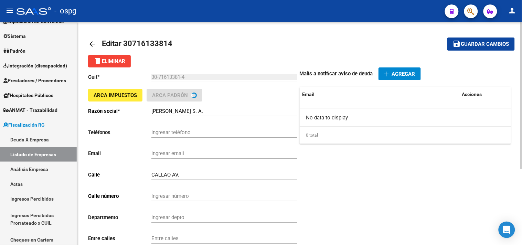
drag, startPoint x: 174, startPoint y: 133, endPoint x: 194, endPoint y: 129, distance: 20.1
click at [183, 131] on input "Ingresar teléfono" at bounding box center [224, 132] width 146 height 6
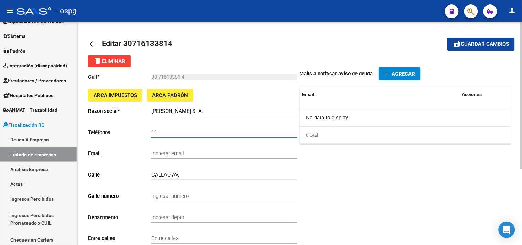
type input "1"
type input "5317-0878"
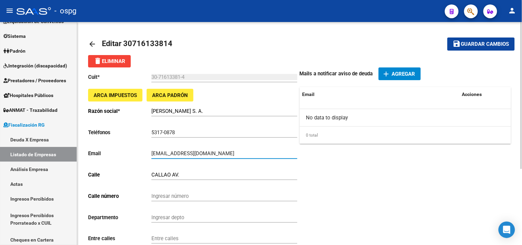
type input "[EMAIL_ADDRESS][DOMAIN_NAME]"
drag, startPoint x: 187, startPoint y: 177, endPoint x: 145, endPoint y: 171, distance: 41.7
click at [147, 171] on div "Cuit * 30-71613381-4 Ingresar el cuit ARCA Impuestos ARCA [PERSON_NAME] [PERSON…" at bounding box center [194, 204] width 212 height 275
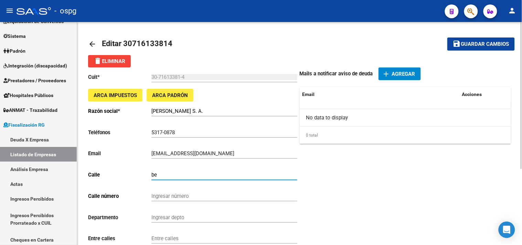
type input "b"
type input "AV BELGRANO"
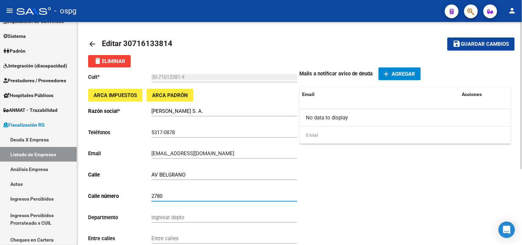
type input "2780"
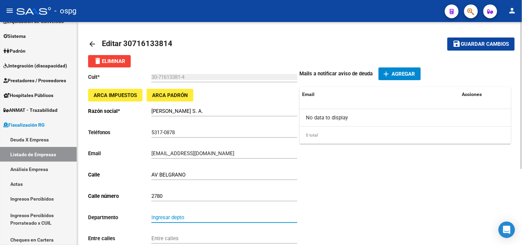
type input "1"
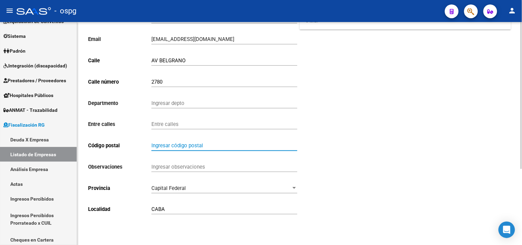
click at [174, 100] on input "Ingresar depto" at bounding box center [224, 103] width 146 height 6
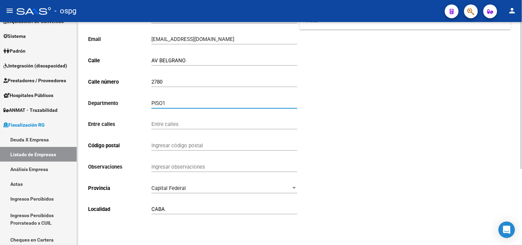
type input "PISO1"
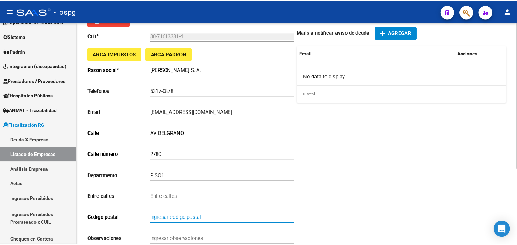
scroll to position [0, 0]
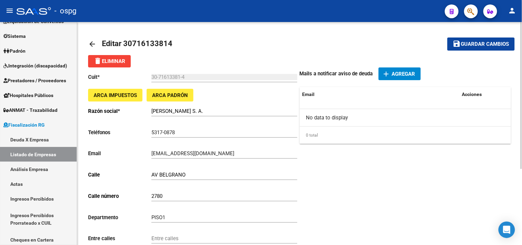
click at [103, 95] on span "ARCA Impuestos" at bounding box center [115, 95] width 43 height 6
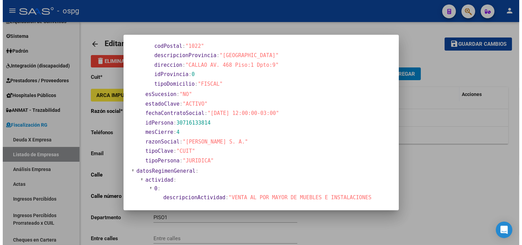
scroll to position [38, 0]
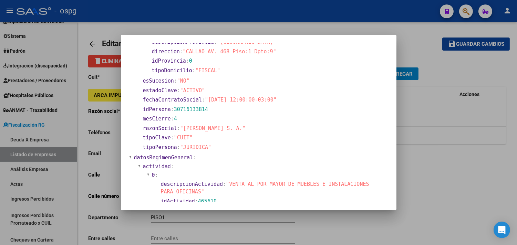
click at [461, 163] on div at bounding box center [258, 122] width 517 height 245
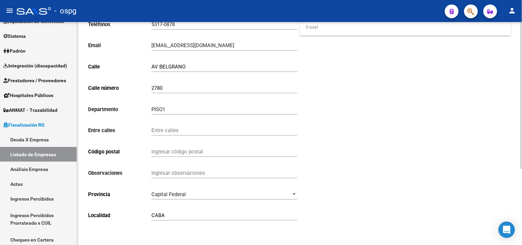
scroll to position [115, 0]
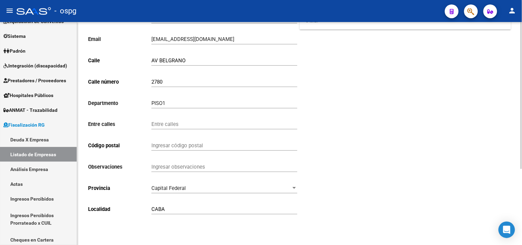
drag, startPoint x: 158, startPoint y: 145, endPoint x: 159, endPoint y: 139, distance: 5.7
click at [160, 142] on div "Ingresar código postal" at bounding box center [224, 143] width 146 height 15
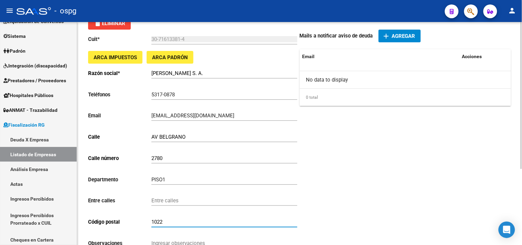
scroll to position [0, 0]
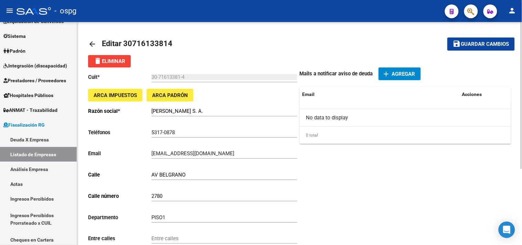
type input "1022"
drag, startPoint x: 471, startPoint y: 44, endPoint x: 397, endPoint y: 53, distance: 75.2
click at [471, 45] on span "Guardar cambios" at bounding box center [485, 44] width 48 height 6
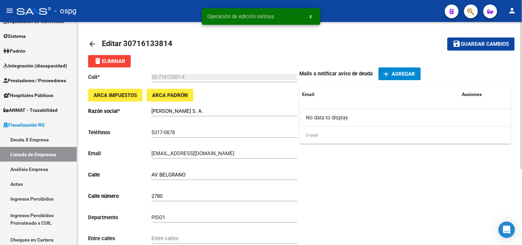
click at [93, 41] on mat-icon "arrow_back" at bounding box center [92, 44] width 8 height 8
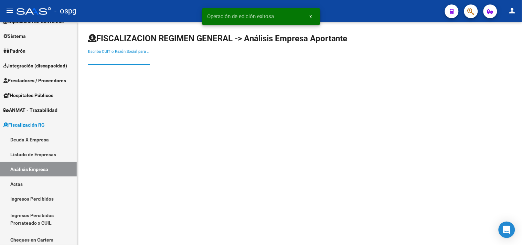
paste input "30716133814"
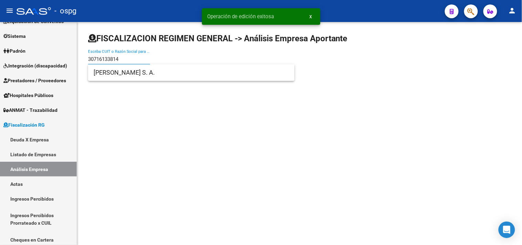
type input "30716133814"
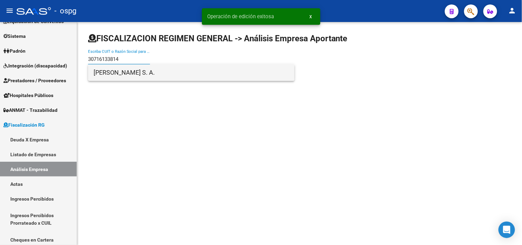
click at [213, 71] on span "[PERSON_NAME] S. A." at bounding box center [191, 72] width 195 height 17
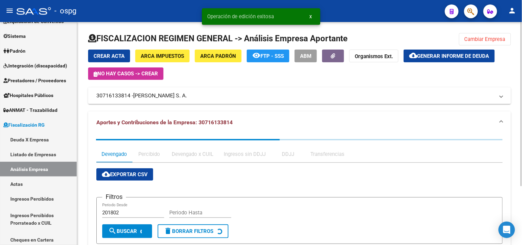
click at [464, 57] on span "Generar informe de deuda" at bounding box center [453, 56] width 72 height 6
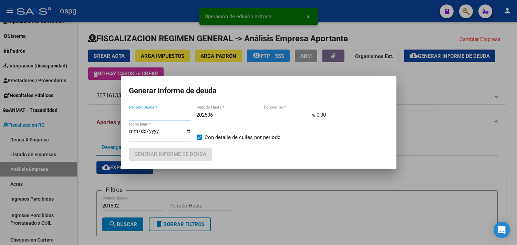
type input "201802"
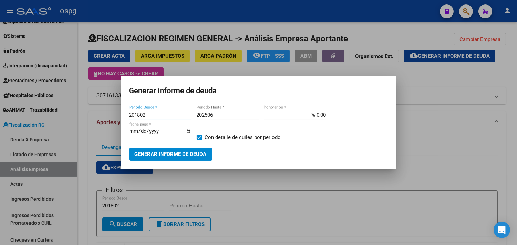
click at [235, 114] on input "202506" at bounding box center [227, 115] width 62 height 6
click at [236, 112] on input "202506" at bounding box center [227, 115] width 62 height 6
type input "202508"
click at [166, 157] on span "Generar informe de deuda" at bounding box center [171, 154] width 72 height 6
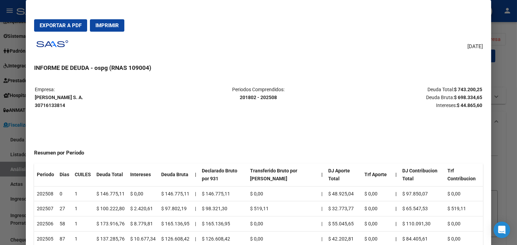
click at [514, 111] on div at bounding box center [258, 122] width 517 height 245
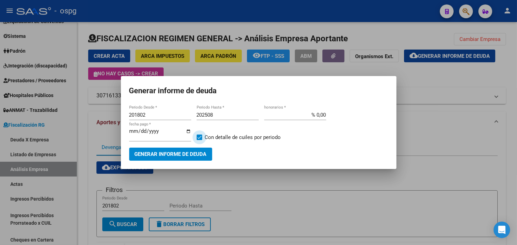
drag, startPoint x: 211, startPoint y: 136, endPoint x: 208, endPoint y: 136, distance: 3.8
click at [211, 136] on span "Con detalle de cuiles por periodo" at bounding box center [243, 137] width 76 height 8
click at [199, 140] on input "Con detalle de cuiles por periodo" at bounding box center [199, 140] width 0 height 0
checkbox input "false"
click at [186, 152] on span "Generar informe de deuda" at bounding box center [171, 154] width 72 height 6
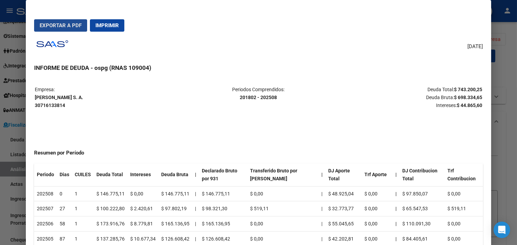
click at [57, 25] on span "Exportar a PDF" at bounding box center [61, 25] width 42 height 6
drag, startPoint x: 511, startPoint y: 55, endPoint x: 494, endPoint y: 27, distance: 33.3
click at [511, 55] on div at bounding box center [258, 122] width 517 height 245
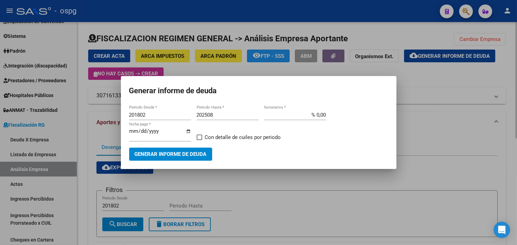
drag, startPoint x: 488, startPoint y: 36, endPoint x: 485, endPoint y: 38, distance: 4.2
click at [488, 36] on div at bounding box center [258, 122] width 517 height 245
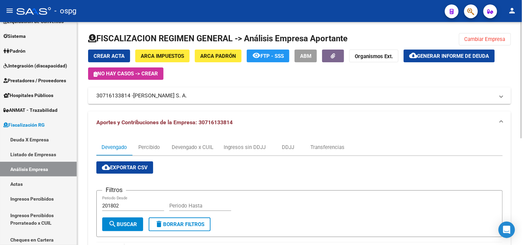
click at [484, 39] on span "Cambiar Empresa" at bounding box center [485, 39] width 41 height 6
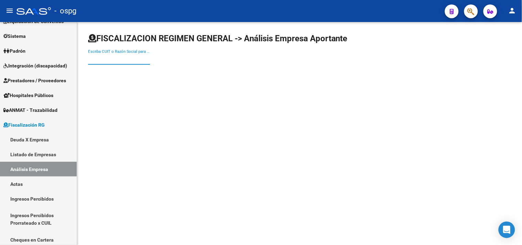
click at [130, 59] on input "Escriba CUIT o Razón Social para buscar" at bounding box center [119, 59] width 62 height 6
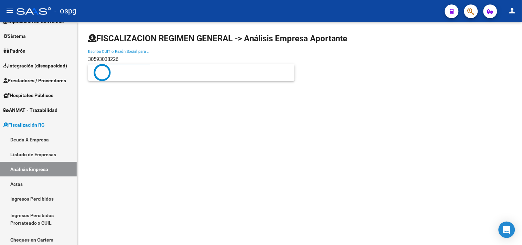
drag, startPoint x: 127, startPoint y: 60, endPoint x: 84, endPoint y: 62, distance: 43.0
click at [84, 62] on div "FISCALIZACION REGIMEN GENERAL -> Análisis Empresa Aportante 30593038226 Escriba…" at bounding box center [299, 54] width 445 height 65
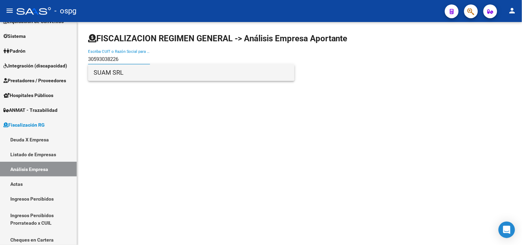
type input "30593038226"
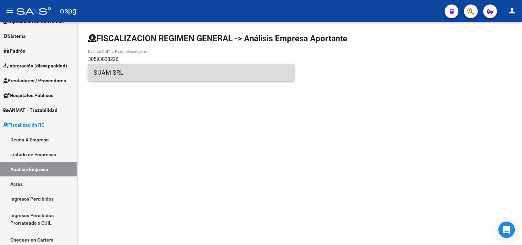
click at [113, 72] on span "SUAM SRL" at bounding box center [191, 72] width 195 height 17
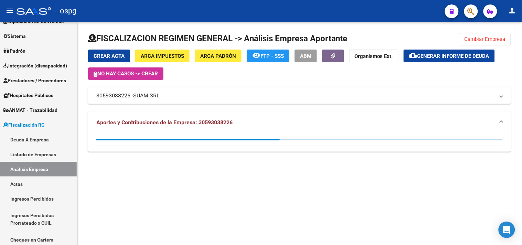
click at [311, 55] on span "ABM" at bounding box center [305, 56] width 11 height 6
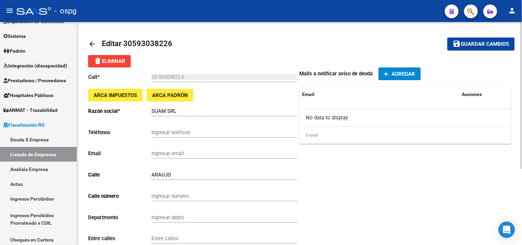
click at [169, 133] on input "Ingresar teléfono" at bounding box center [224, 132] width 146 height 6
type input "4635-0213"
type input "S"
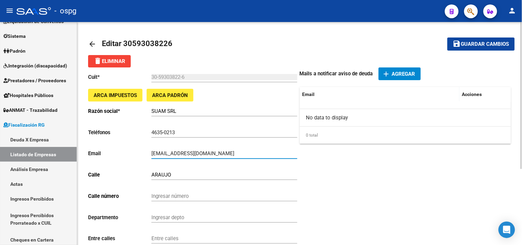
type input "[EMAIL_ADDRESS][DOMAIN_NAME]"
click at [404, 71] on span "Agregar" at bounding box center [403, 74] width 23 height 6
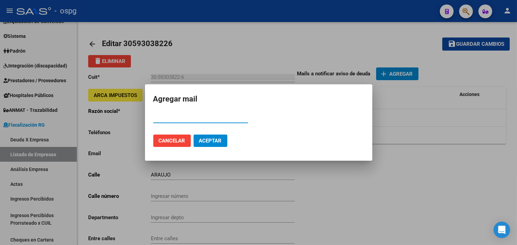
click at [206, 119] on input "Email" at bounding box center [200, 118] width 95 height 6
type input "[EMAIL_ADDRESS][DOMAIN_NAME]"
click at [194, 142] on button "Aceptar" at bounding box center [210, 141] width 34 height 12
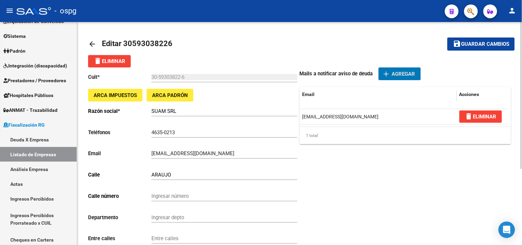
drag, startPoint x: 160, startPoint y: 199, endPoint x: 331, endPoint y: 178, distance: 171.6
click at [166, 198] on input "Ingresar número" at bounding box center [224, 196] width 146 height 6
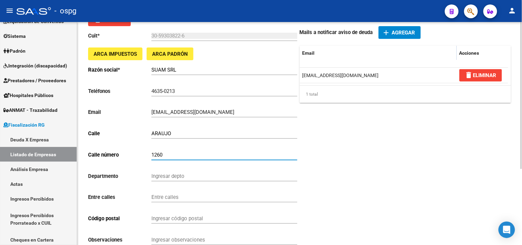
scroll to position [115, 0]
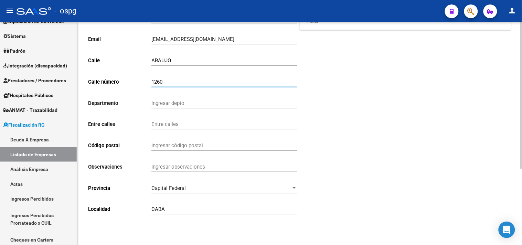
type input "1260"
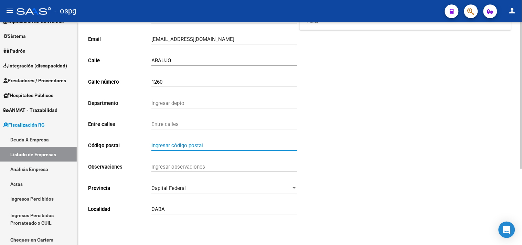
click at [160, 145] on input "Ingresar código postal" at bounding box center [224, 145] width 146 height 6
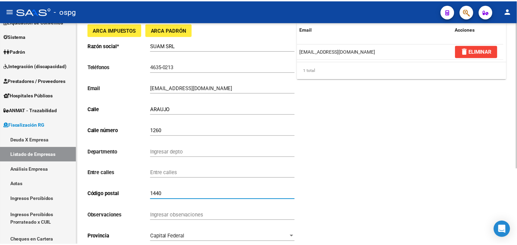
scroll to position [0, 0]
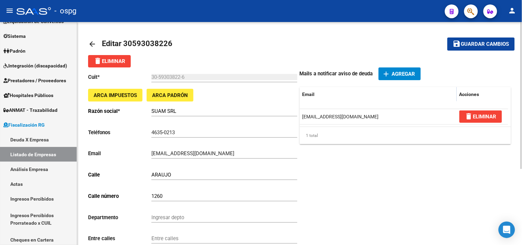
type input "1440"
drag, startPoint x: 486, startPoint y: 42, endPoint x: 123, endPoint y: 70, distance: 364.8
click at [484, 42] on span "Guardar cambios" at bounding box center [485, 44] width 48 height 6
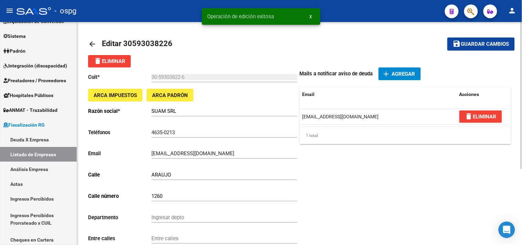
click at [87, 39] on div "arrow_back Editar 30593038226 save Guardar cambios delete Eliminar Cuit * 30-59…" at bounding box center [299, 190] width 445 height 337
click at [93, 43] on mat-icon "arrow_back" at bounding box center [92, 44] width 8 height 8
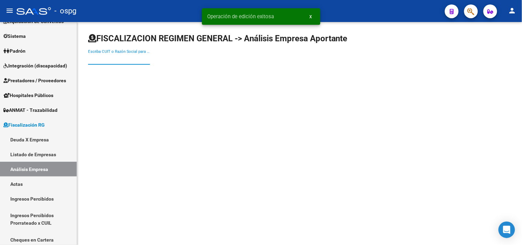
paste input "30593038226"
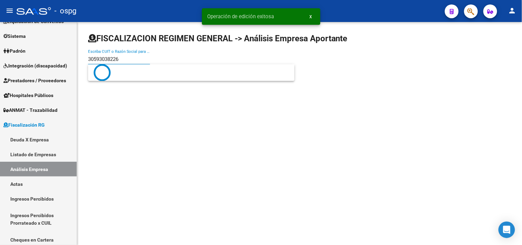
type input "30593038226"
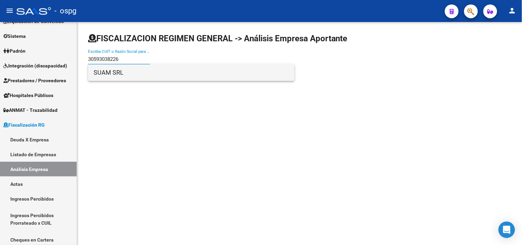
click at [126, 68] on span "SUAM SRL" at bounding box center [191, 72] width 195 height 17
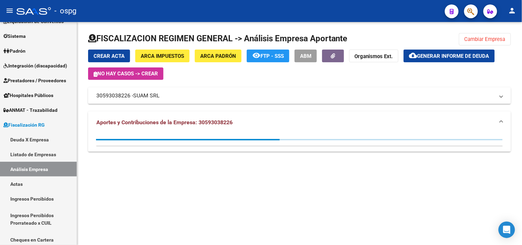
click at [438, 59] on span "Generar informe de deuda" at bounding box center [453, 56] width 72 height 6
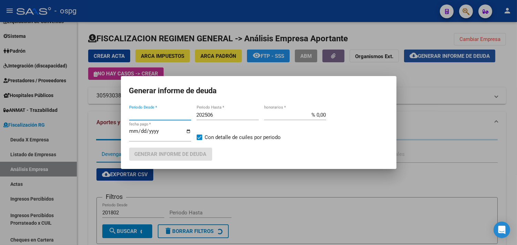
type input "201802"
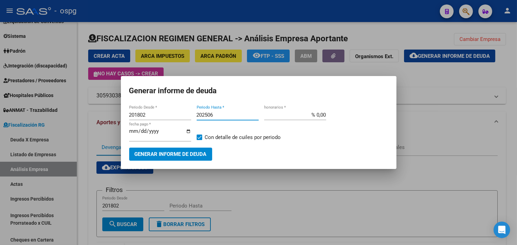
drag, startPoint x: 215, startPoint y: 117, endPoint x: 212, endPoint y: 113, distance: 5.5
click at [216, 116] on input "202506" at bounding box center [227, 115] width 62 height 6
type input "202508"
click at [183, 158] on button "Generar informe de deuda" at bounding box center [170, 154] width 83 height 13
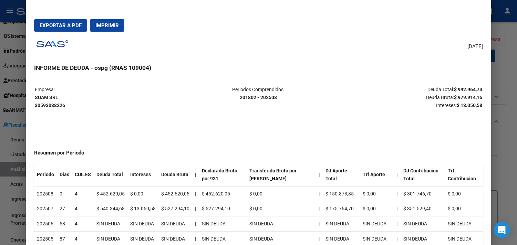
click at [503, 155] on div at bounding box center [258, 122] width 517 height 245
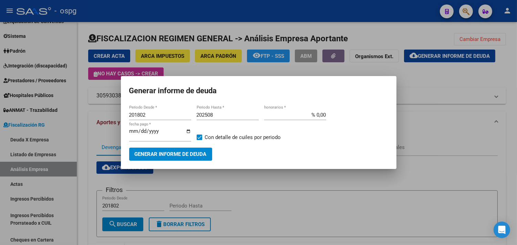
click at [244, 139] on span "Con detalle de cuiles por periodo" at bounding box center [243, 137] width 76 height 8
click at [199, 140] on input "Con detalle de cuiles por periodo" at bounding box center [199, 140] width 0 height 0
checkbox input "false"
click at [190, 153] on span "Generar informe de deuda" at bounding box center [171, 154] width 72 height 6
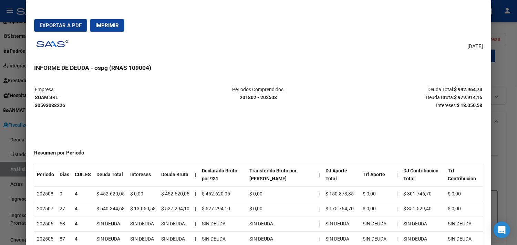
click at [48, 21] on button "Exportar a PDF" at bounding box center [60, 25] width 53 height 12
click at [506, 44] on div at bounding box center [258, 122] width 517 height 245
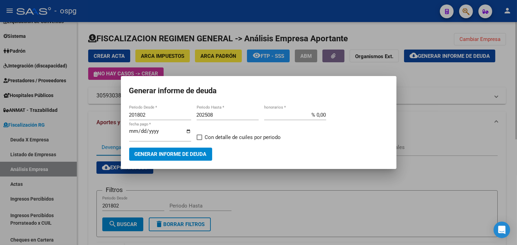
drag, startPoint x: 504, startPoint y: 40, endPoint x: 443, endPoint y: 42, distance: 61.6
click at [503, 40] on div at bounding box center [258, 122] width 517 height 245
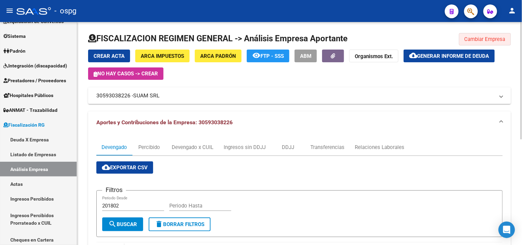
click at [482, 38] on span "Cambiar Empresa" at bounding box center [485, 39] width 41 height 6
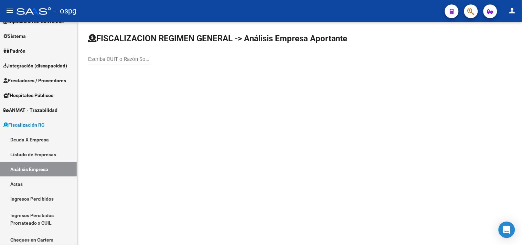
click at [140, 60] on input "Escriba CUIT o Razón Social para buscar" at bounding box center [119, 59] width 62 height 6
type input "30715748807"
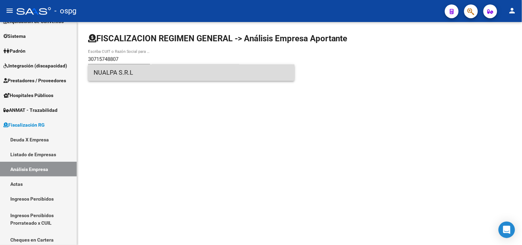
click at [136, 66] on span "NUALPA S.R.L" at bounding box center [191, 72] width 195 height 17
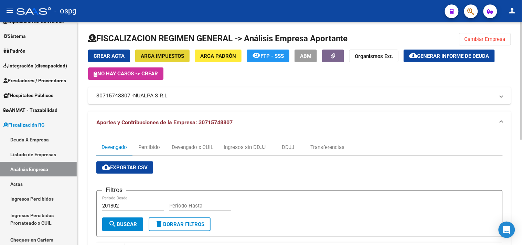
click at [155, 57] on span "ARCA Impuestos" at bounding box center [162, 56] width 43 height 6
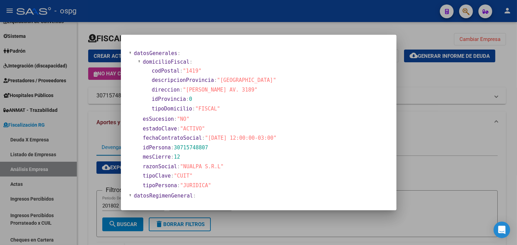
click at [215, 63] on section "domicilioFiscal :" at bounding box center [264, 62] width 243 height 8
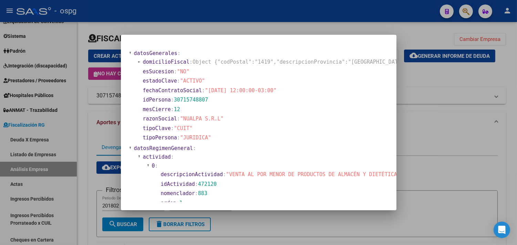
click at [437, 75] on div at bounding box center [258, 122] width 517 height 245
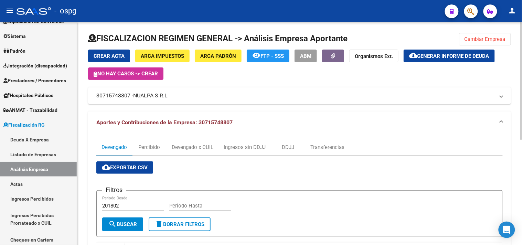
click at [209, 60] on button "ARCA Padrón" at bounding box center [218, 56] width 47 height 13
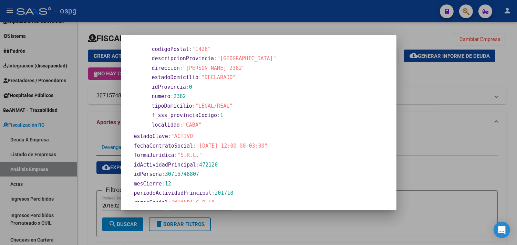
scroll to position [273, 0]
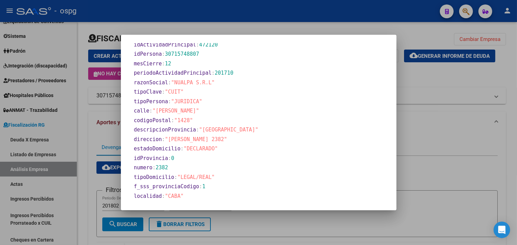
drag, startPoint x: 168, startPoint y: 130, endPoint x: 219, endPoint y: 130, distance: 51.6
click at [219, 136] on span ""[PERSON_NAME] 2382"" at bounding box center [196, 139] width 62 height 6
copy span "[PERSON_NAME] 2382"
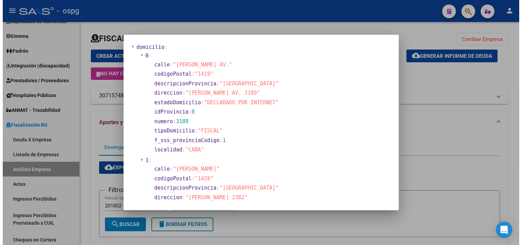
scroll to position [0, 0]
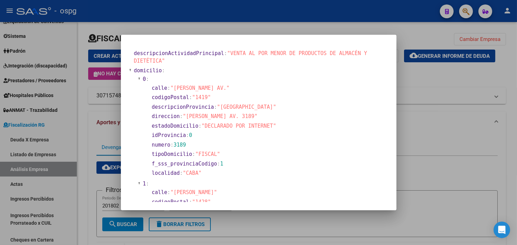
click at [479, 78] on div at bounding box center [258, 122] width 517 height 245
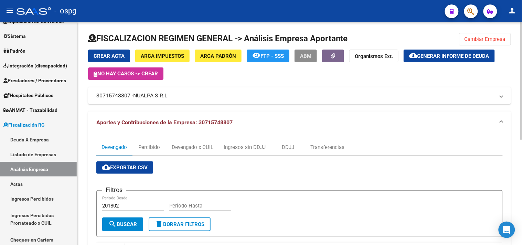
click at [307, 57] on span "ABM" at bounding box center [305, 56] width 11 height 6
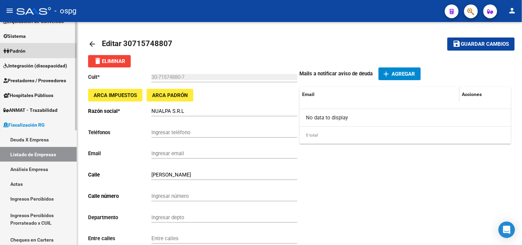
click at [36, 46] on link "Padrón" at bounding box center [38, 50] width 77 height 15
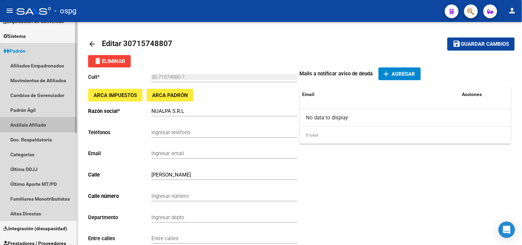
click at [35, 121] on link "Análisis Afiliado" at bounding box center [38, 124] width 77 height 15
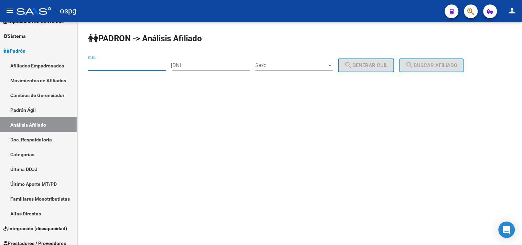
paste input "20-26621471-6"
type input "20-26621471-6"
click at [424, 67] on span "search Buscar afiliado" at bounding box center [432, 65] width 52 height 6
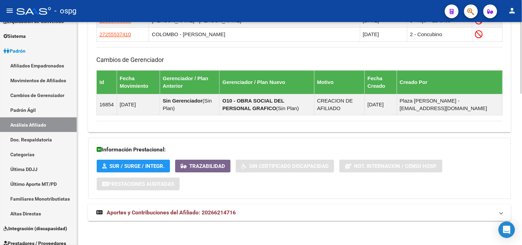
drag, startPoint x: 273, startPoint y: 211, endPoint x: 355, endPoint y: 211, distance: 82.2
click at [274, 211] on mat-panel-title "Aportes y Contribuciones del Afiliado: 20266214716" at bounding box center [295, 213] width 398 height 8
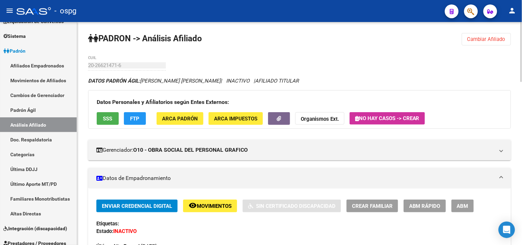
click at [104, 119] on span "SSS" at bounding box center [107, 119] width 9 height 6
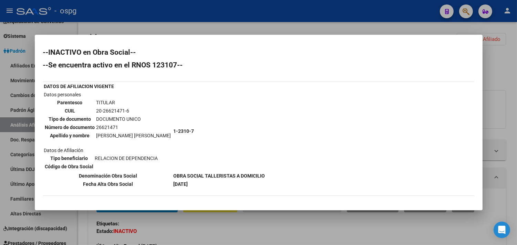
click at [508, 76] on div at bounding box center [258, 122] width 517 height 245
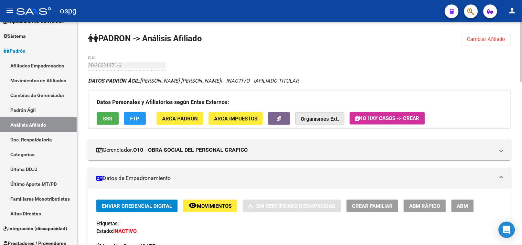
click at [315, 121] on strong "Organismos Ext." at bounding box center [320, 119] width 38 height 6
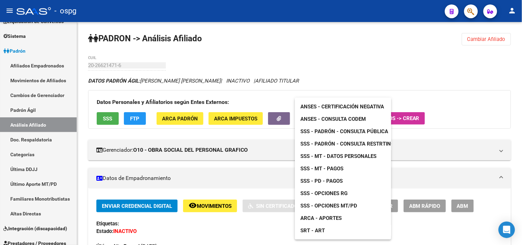
click at [316, 192] on span "SSS - Opciones RG" at bounding box center [323, 193] width 47 height 6
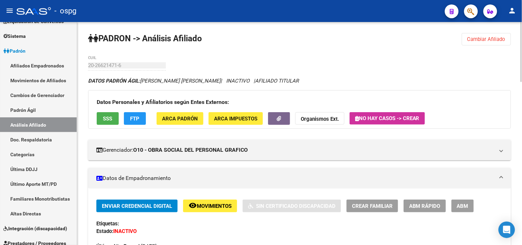
click at [114, 115] on button "SSS" at bounding box center [108, 118] width 22 height 13
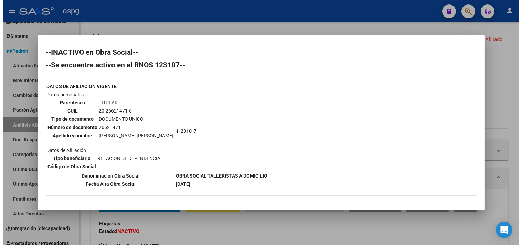
scroll to position [38, 0]
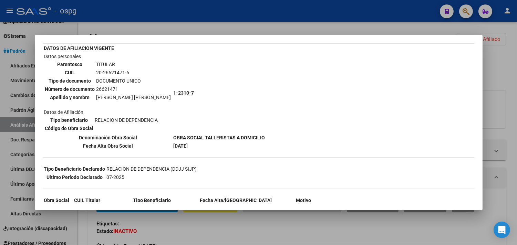
click at [504, 60] on div at bounding box center [258, 122] width 517 height 245
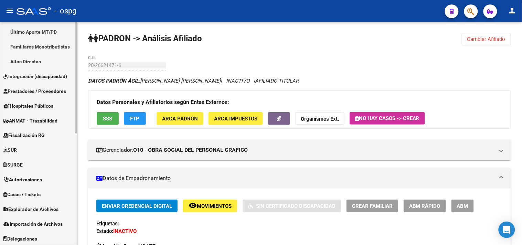
scroll to position [223, 0]
click at [38, 129] on link "Fiscalización RG" at bounding box center [38, 134] width 77 height 15
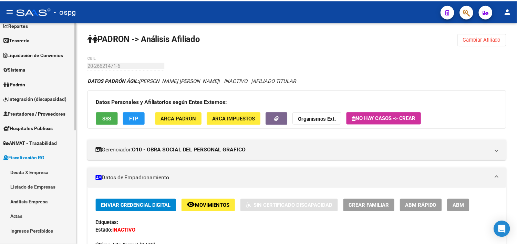
scroll to position [32, 0]
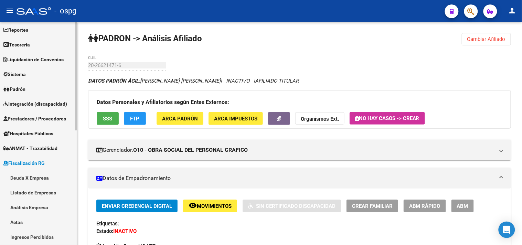
drag, startPoint x: 15, startPoint y: 207, endPoint x: 19, endPoint y: 195, distance: 12.6
click at [15, 207] on link "Análisis Empresa" at bounding box center [38, 207] width 77 height 15
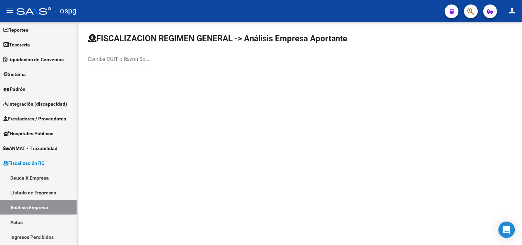
drag, startPoint x: 109, startPoint y: 60, endPoint x: 111, endPoint y: 50, distance: 9.9
click at [109, 57] on input "Escriba CUIT o Razón Social para buscar" at bounding box center [119, 59] width 62 height 6
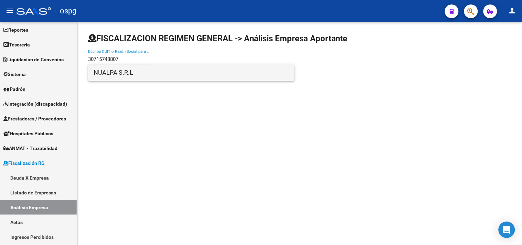
type input "30715748807"
click at [135, 72] on span "NUALPA S.R.L" at bounding box center [191, 72] width 195 height 17
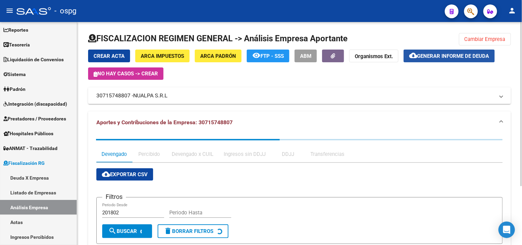
click at [447, 56] on span "Generar informe de deuda" at bounding box center [453, 56] width 72 height 6
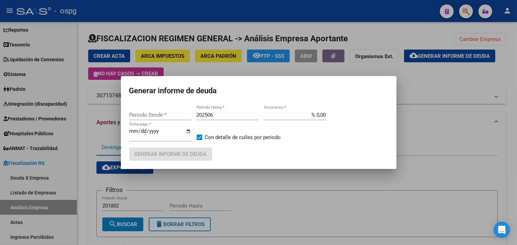
type input "201802"
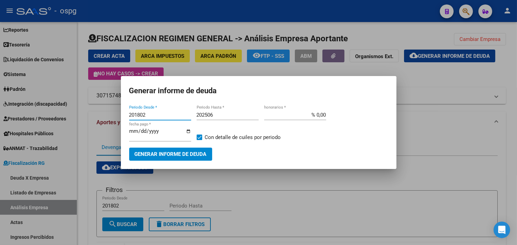
drag, startPoint x: 250, startPoint y: 119, endPoint x: 245, endPoint y: 108, distance: 11.7
click at [250, 118] on div "202506 Periodo Hasta *" at bounding box center [227, 115] width 62 height 10
click at [242, 116] on input "202506" at bounding box center [227, 115] width 62 height 6
type input "202508"
click at [178, 152] on span "Generar informe de deuda" at bounding box center [171, 154] width 72 height 6
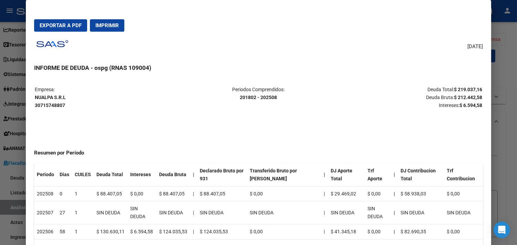
click at [498, 160] on div at bounding box center [258, 122] width 517 height 245
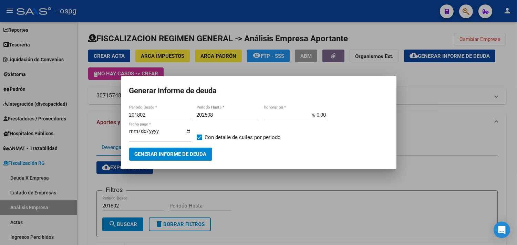
click at [208, 138] on span "Con detalle de cuiles por periodo" at bounding box center [243, 137] width 76 height 8
click at [199, 140] on input "Con detalle de cuiles por periodo" at bounding box center [199, 140] width 0 height 0
drag, startPoint x: 200, startPoint y: 136, endPoint x: 194, endPoint y: 150, distance: 15.1
click at [200, 137] on span at bounding box center [199, 138] width 6 height 6
click at [199, 140] on input "Con detalle de cuiles por periodo" at bounding box center [199, 140] width 0 height 0
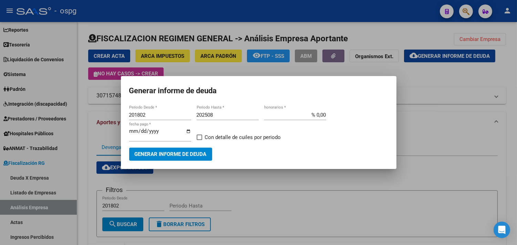
checkbox input "true"
click at [194, 151] on span "Generar informe de deuda" at bounding box center [171, 154] width 72 height 6
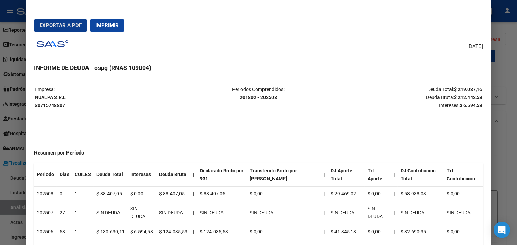
click at [62, 24] on span "Exportar a PDF" at bounding box center [61, 25] width 42 height 6
